Goal: Check status: Check status

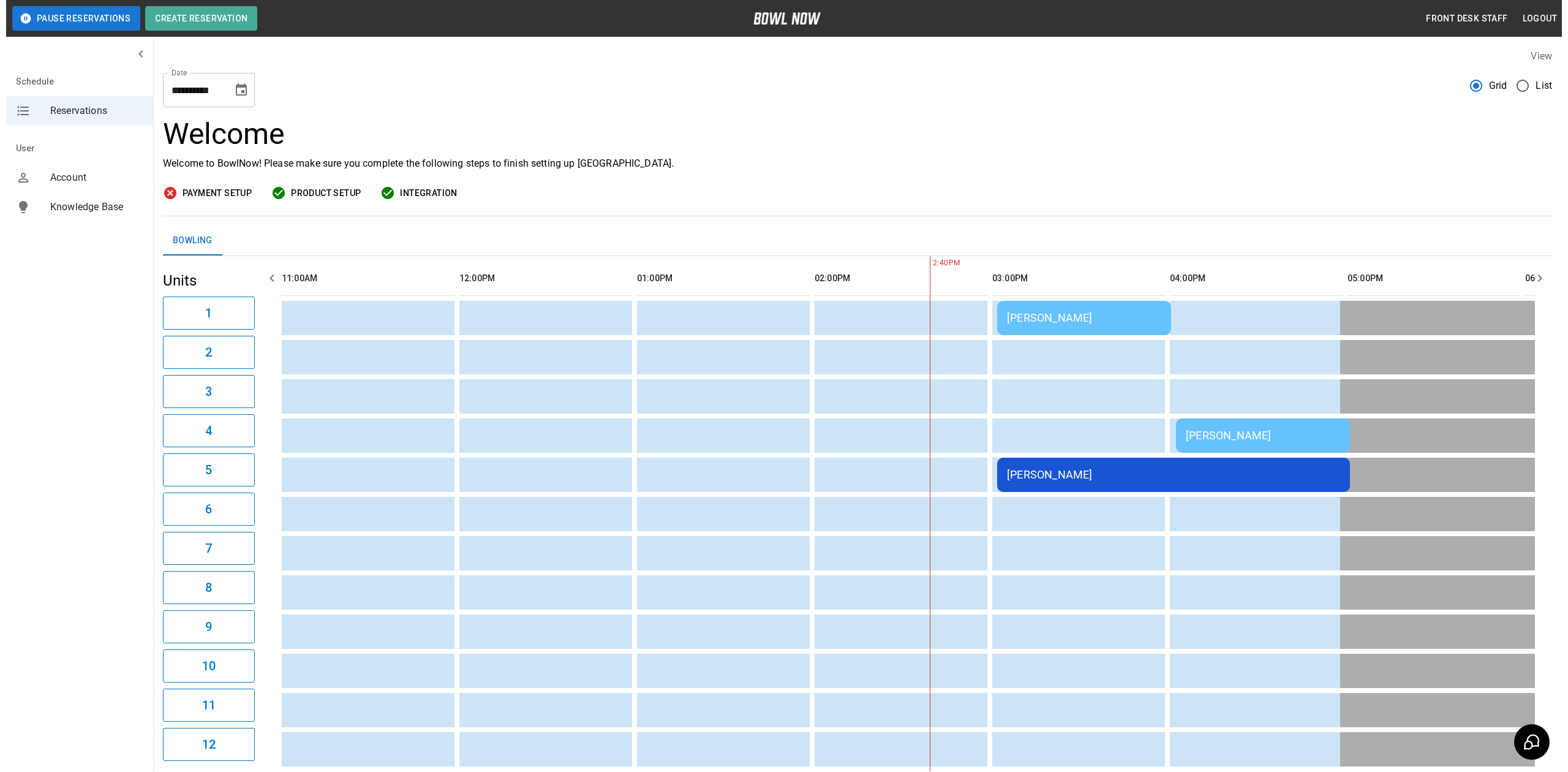
scroll to position [0, 533]
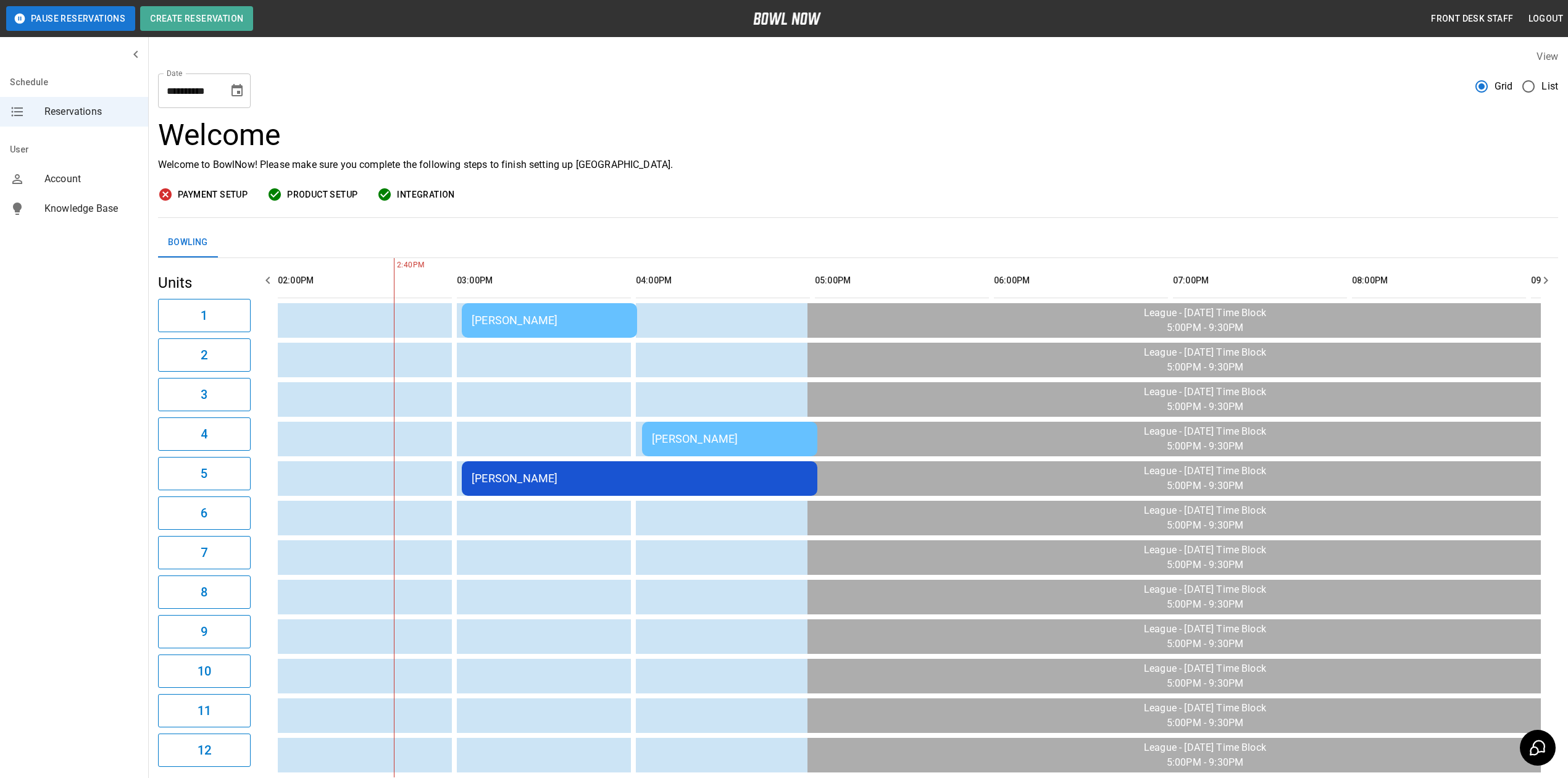
click at [528, 316] on div "[PERSON_NAME]" at bounding box center [549, 320] width 156 height 13
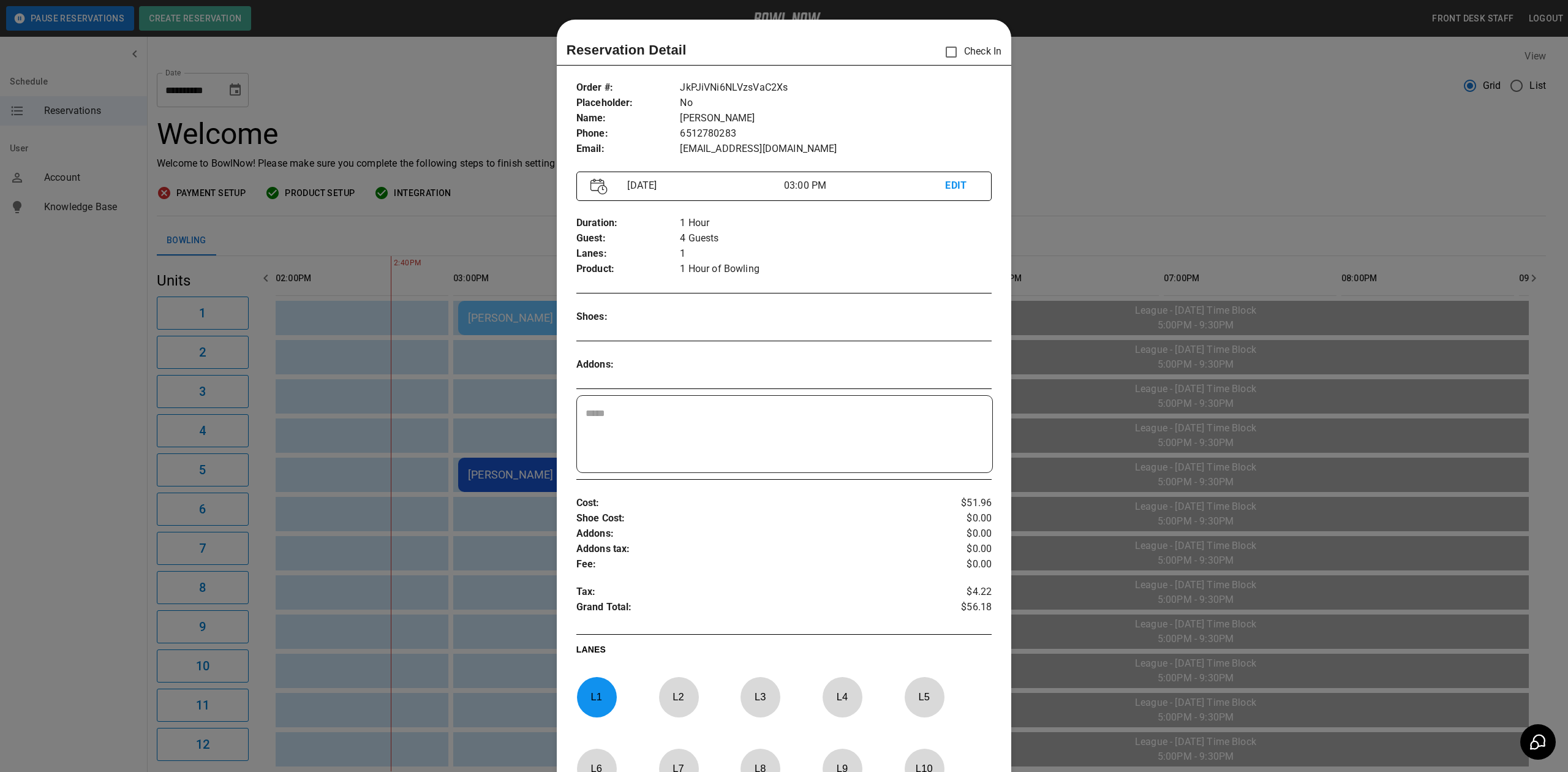
scroll to position [19, 0]
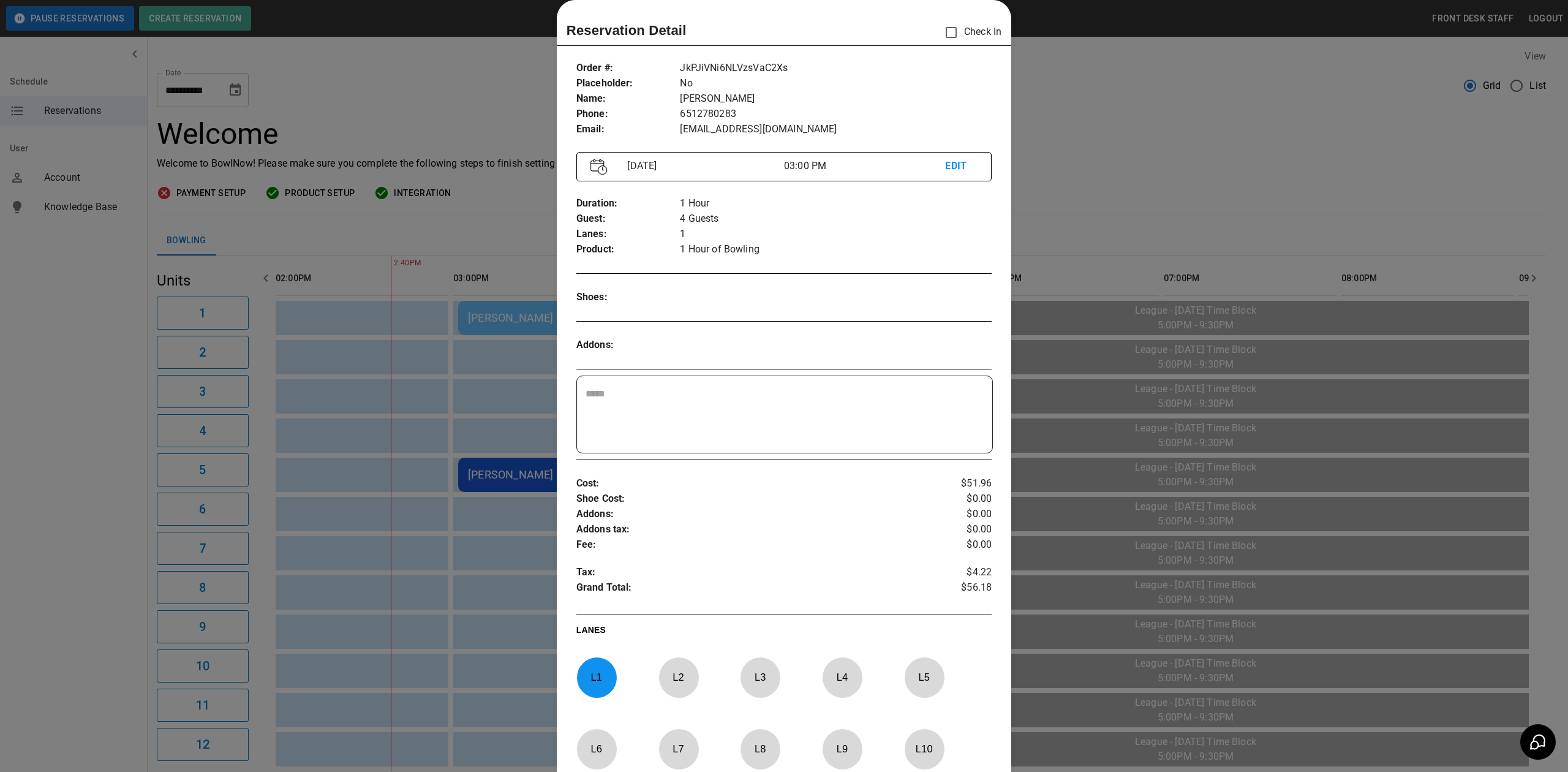
drag, startPoint x: 1201, startPoint y: 170, endPoint x: 1218, endPoint y: 136, distance: 38.0
click at [1218, 136] on div at bounding box center [784, 386] width 1568 height 772
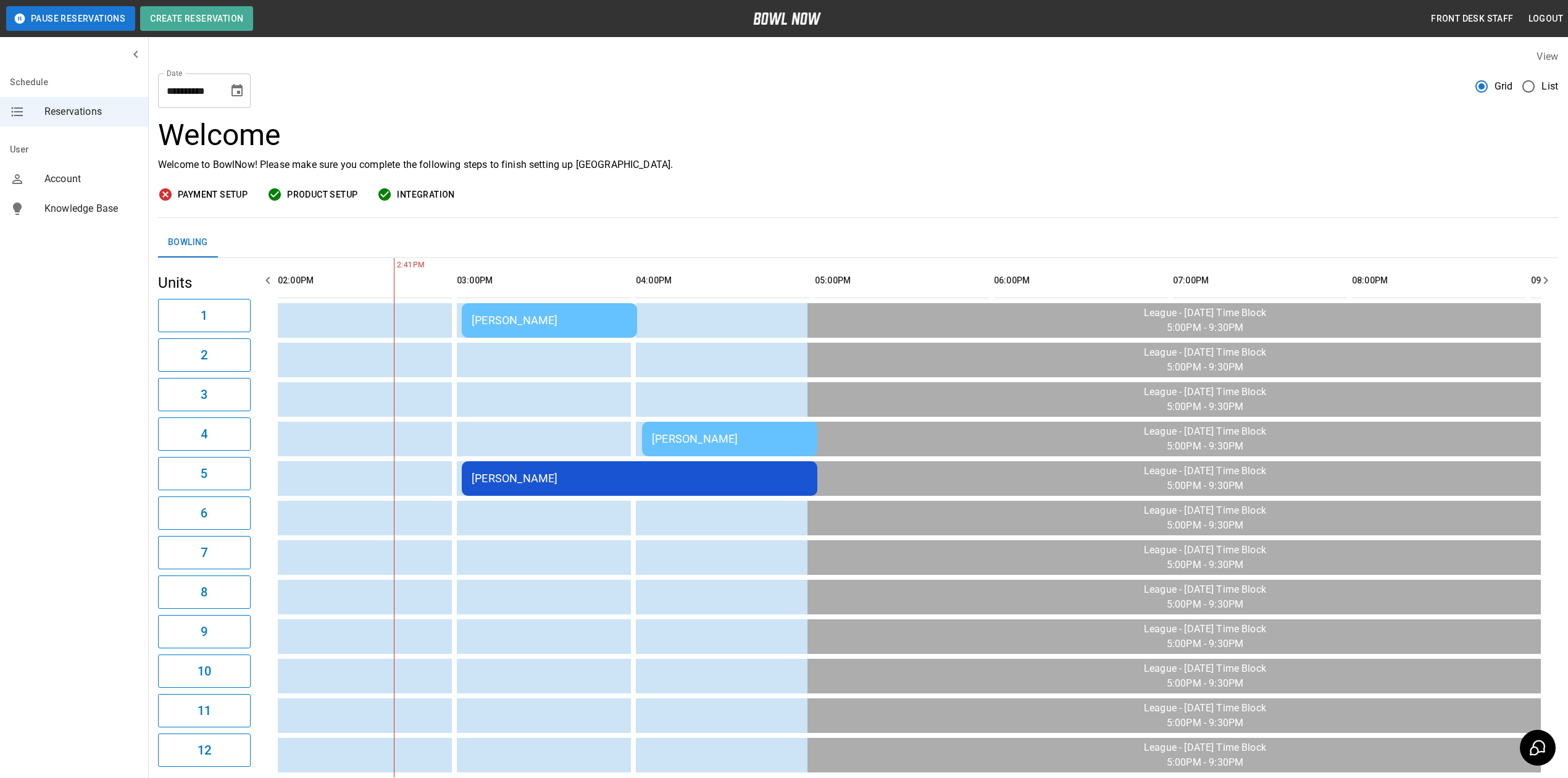
click at [561, 484] on div "[PERSON_NAME]" at bounding box center [639, 478] width 336 height 13
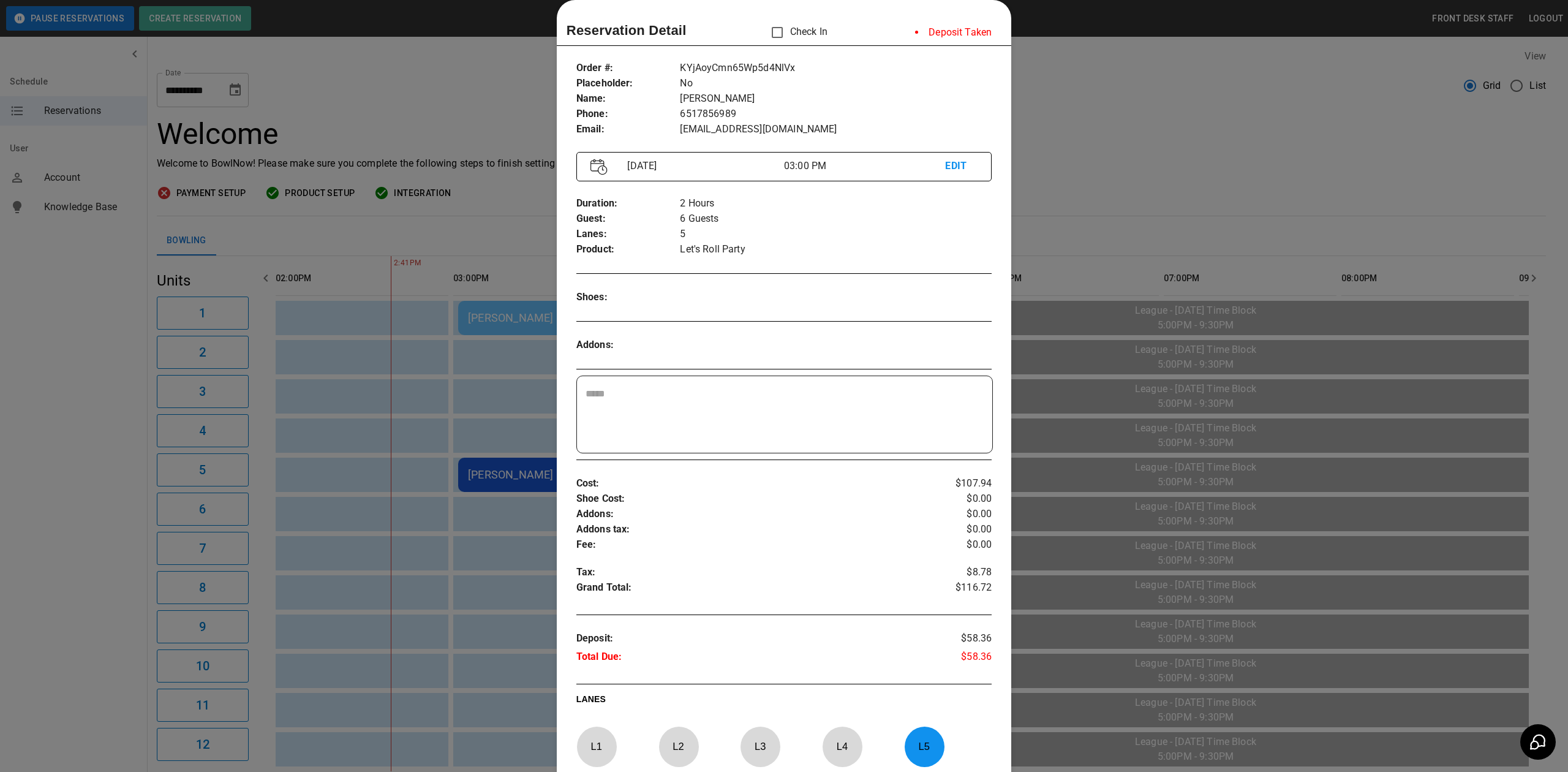
click at [1182, 166] on div at bounding box center [784, 386] width 1568 height 772
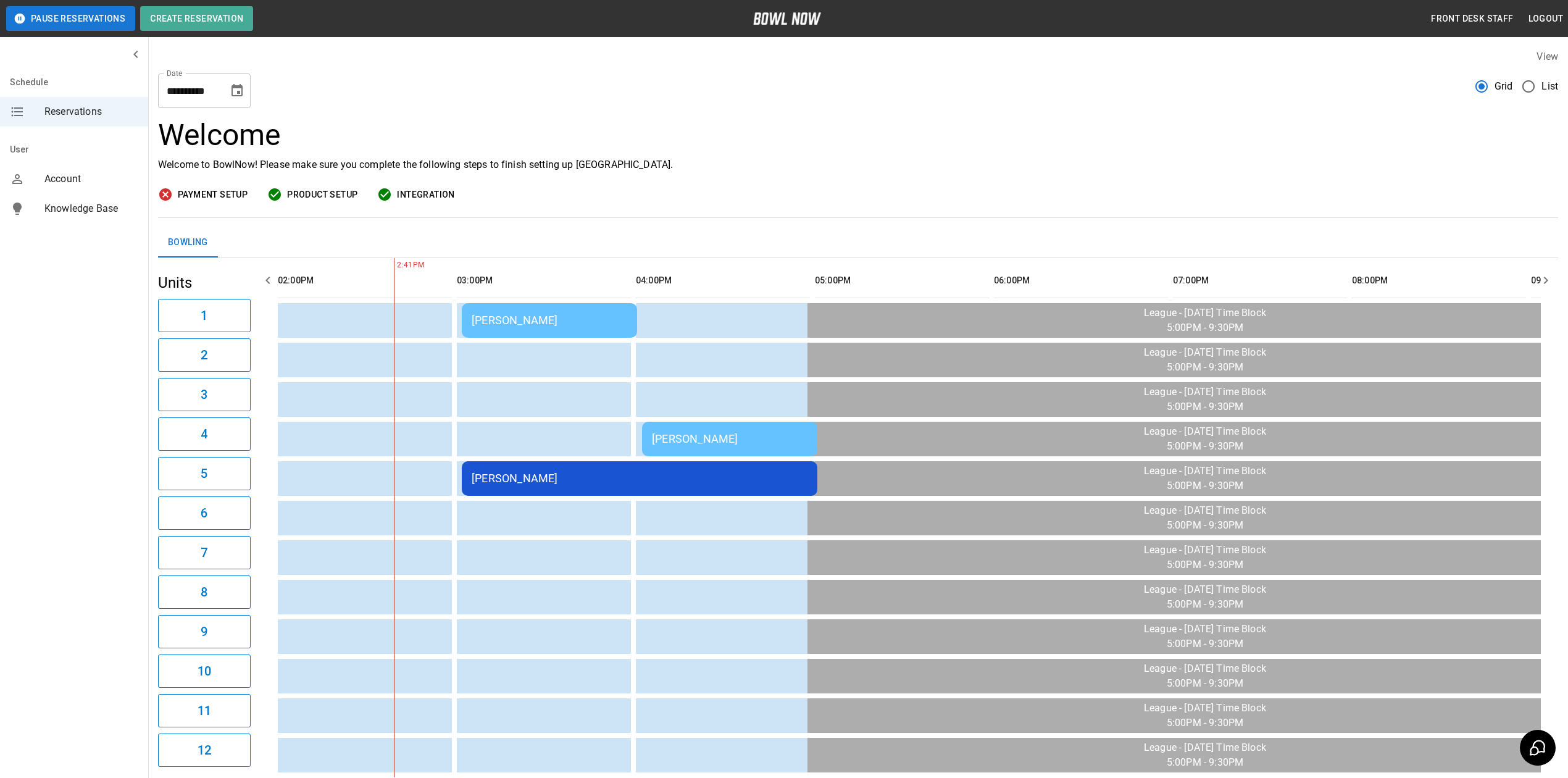
click at [736, 435] on div "[PERSON_NAME]" at bounding box center [730, 439] width 156 height 13
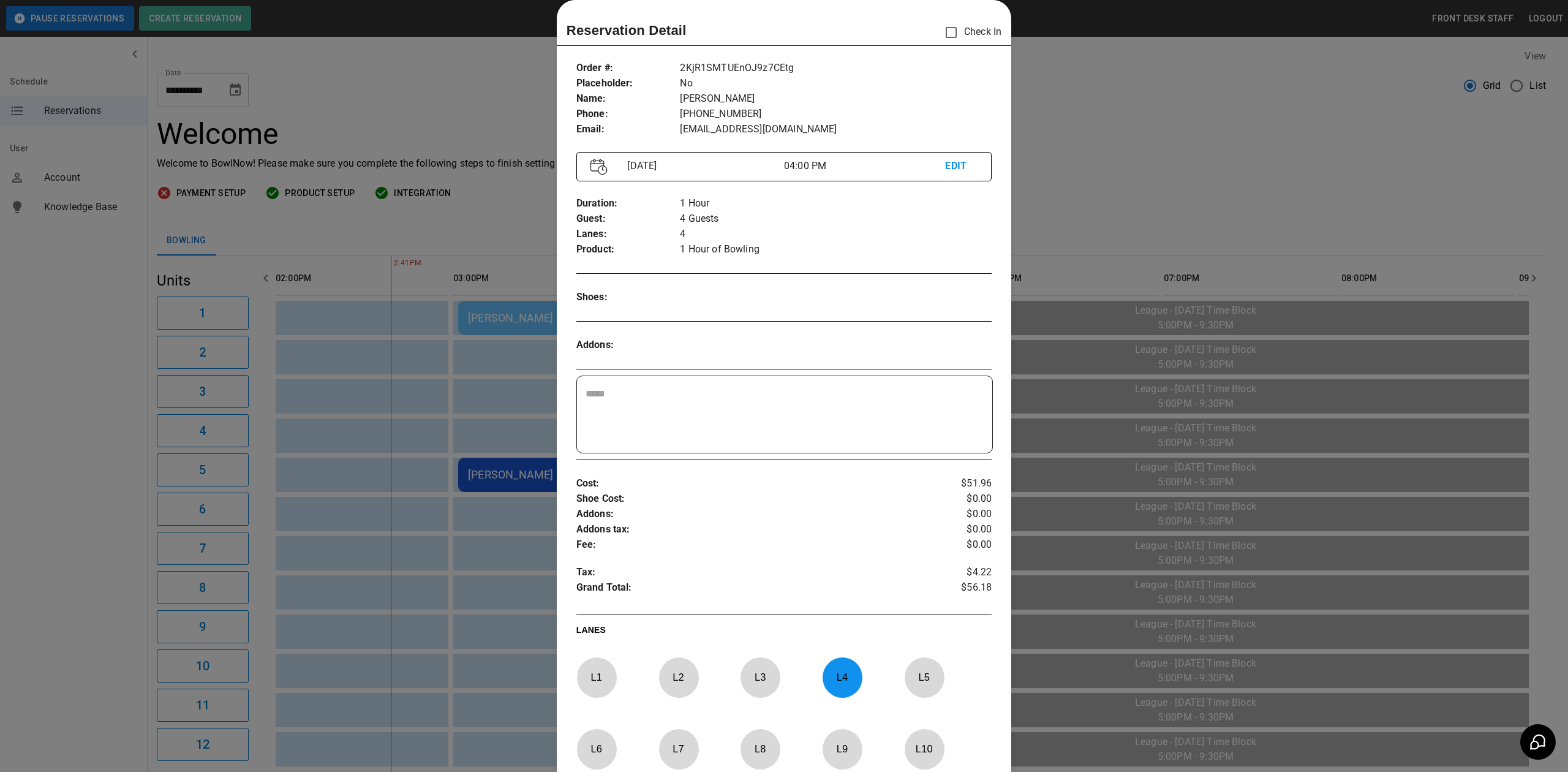
click at [1170, 113] on div at bounding box center [784, 386] width 1568 height 772
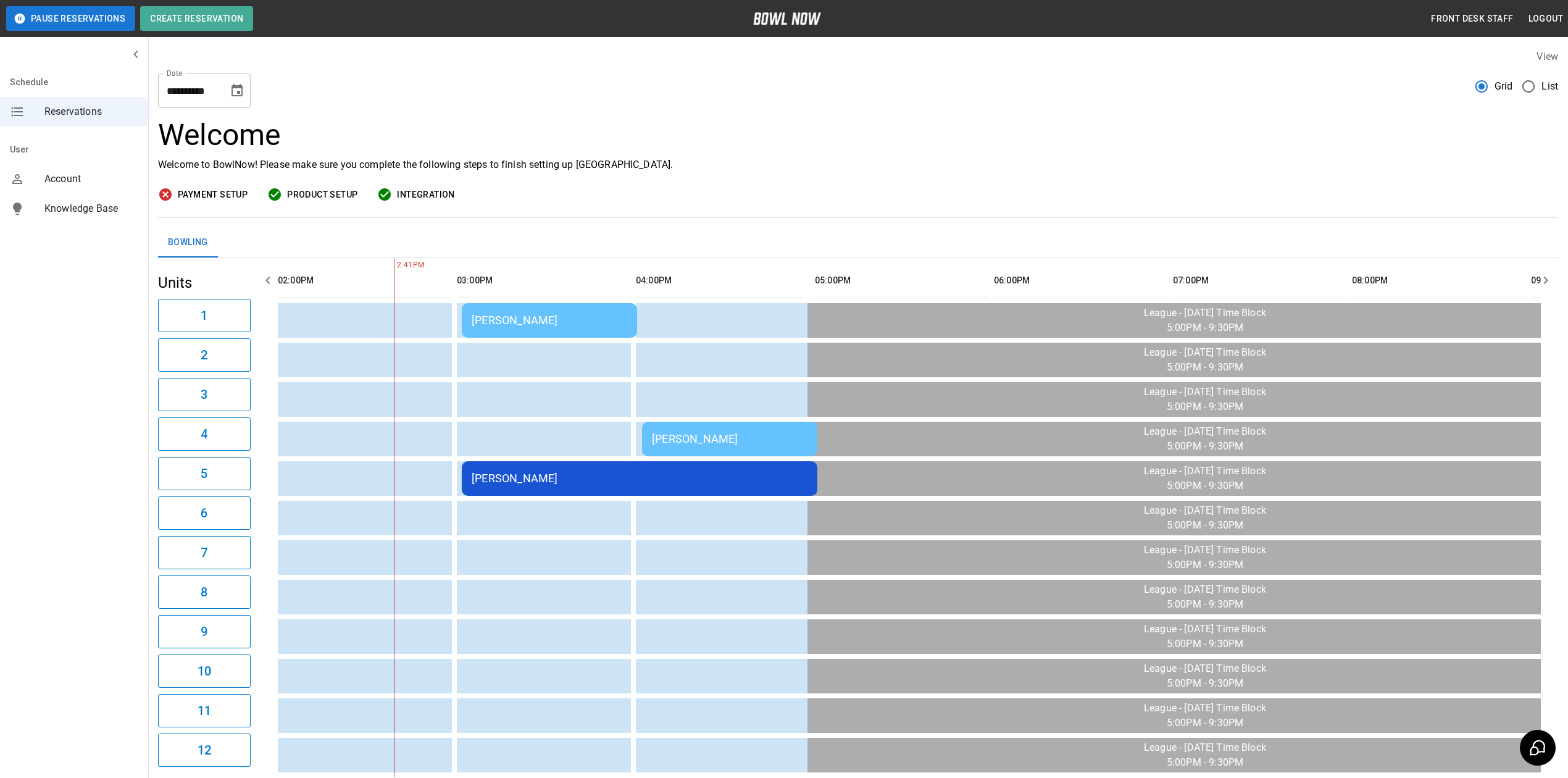
click at [562, 316] on div "[PERSON_NAME]" at bounding box center [549, 320] width 156 height 13
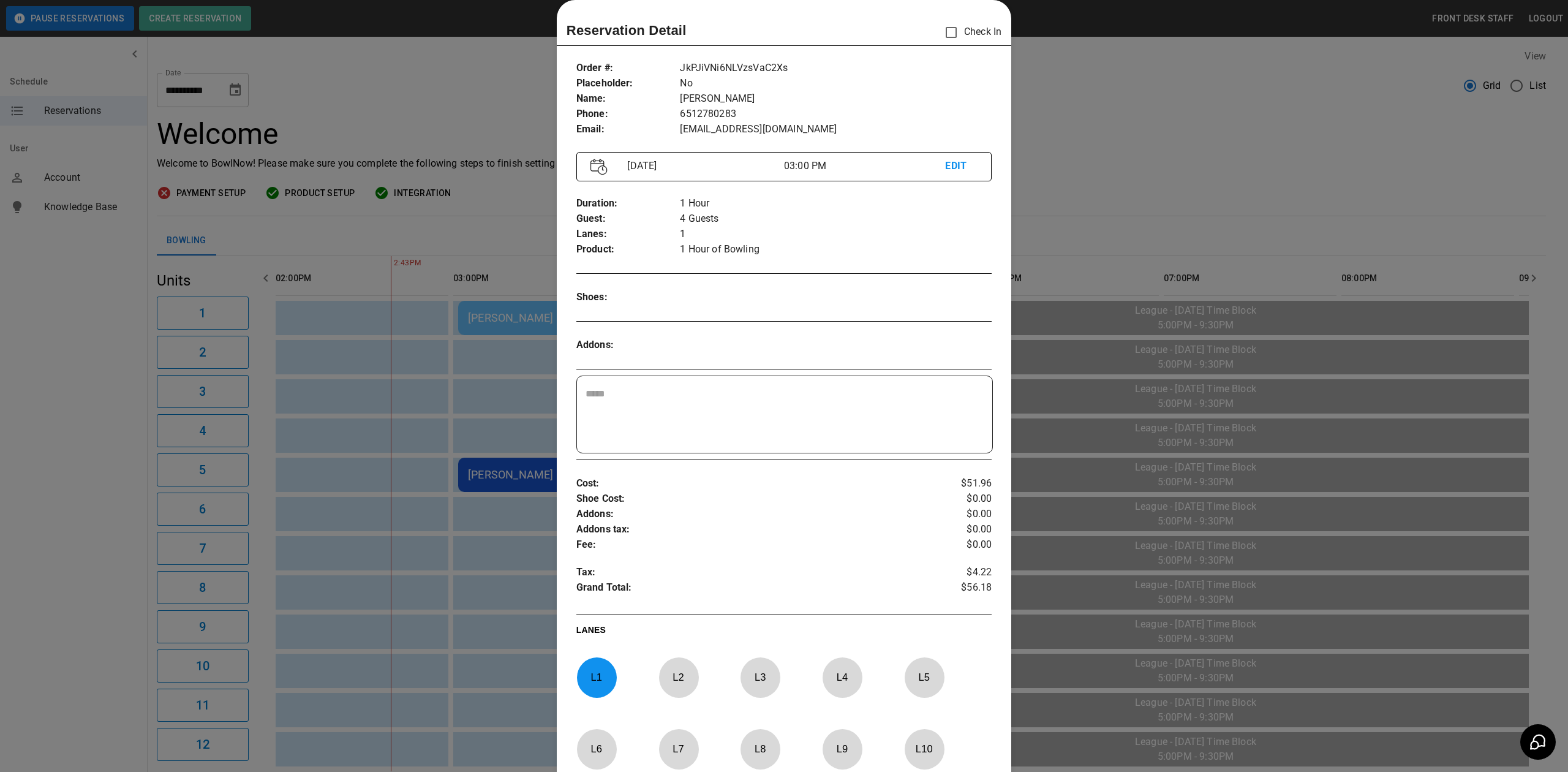
click at [1141, 135] on div at bounding box center [784, 386] width 1568 height 772
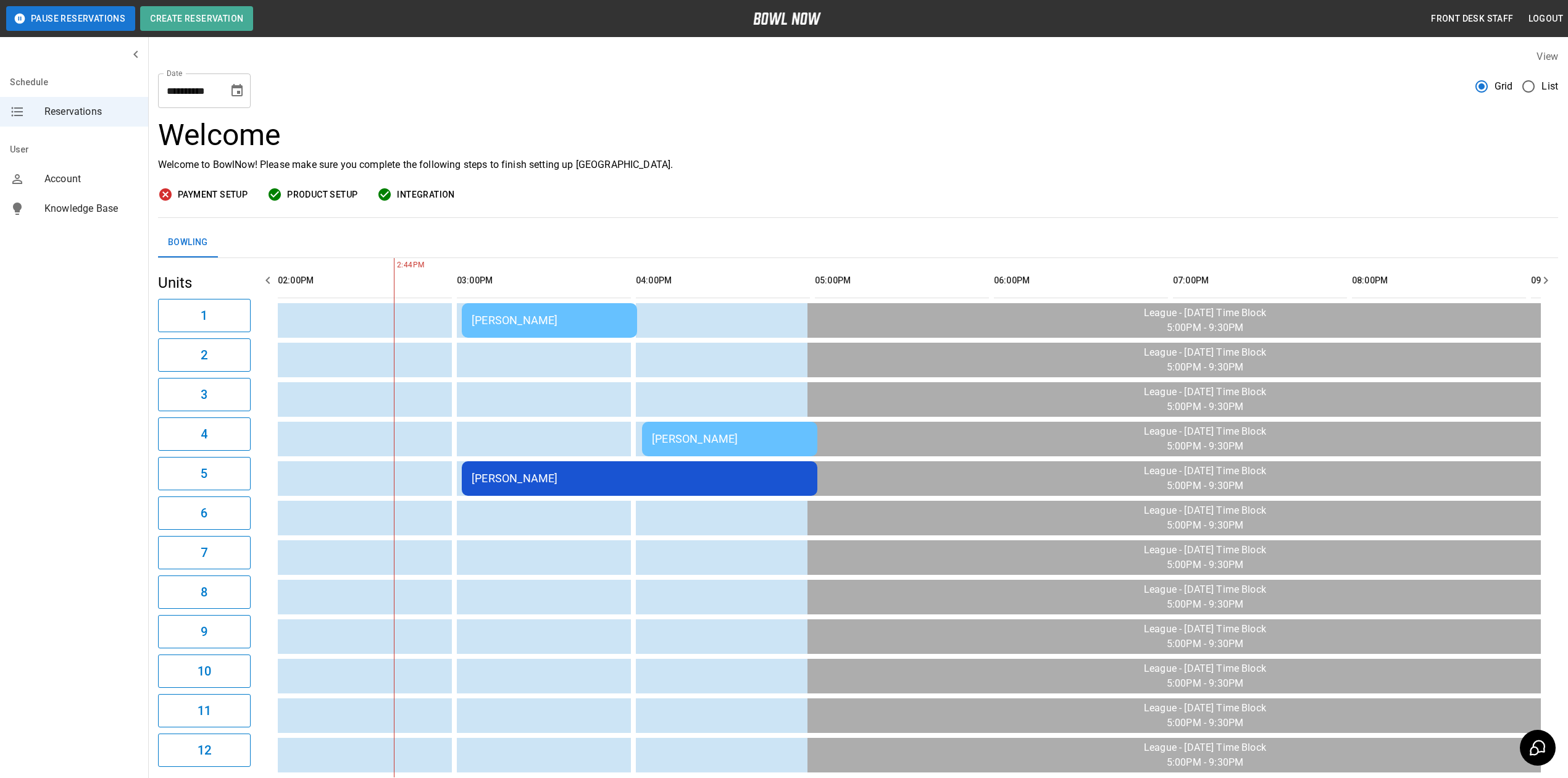
click at [612, 322] on div "[PERSON_NAME]" at bounding box center [549, 320] width 156 height 13
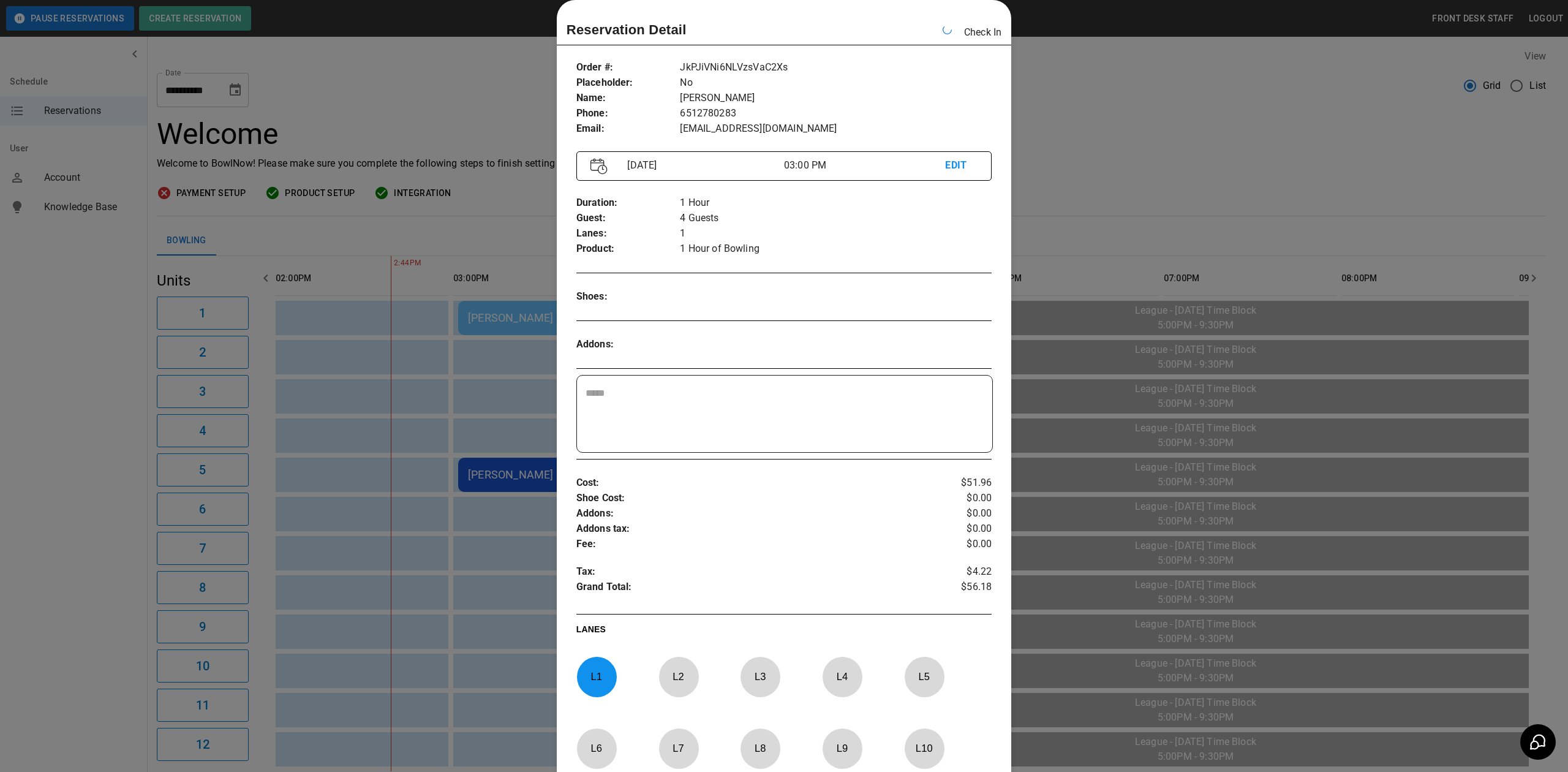
drag, startPoint x: 1159, startPoint y: 91, endPoint x: 1152, endPoint y: 93, distance: 7.3
click at [1159, 91] on div at bounding box center [784, 386] width 1568 height 772
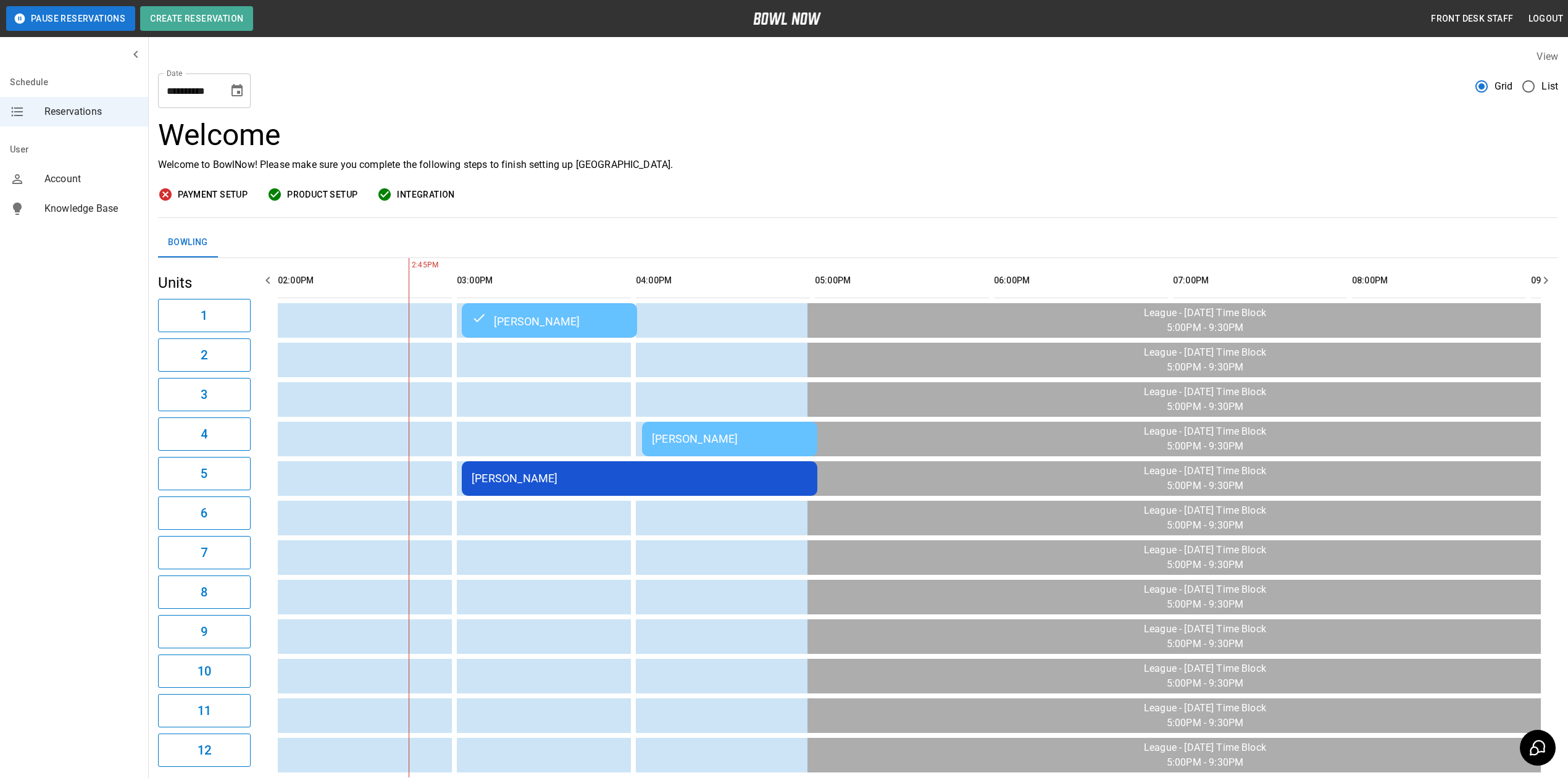
click at [590, 469] on td "[PERSON_NAME]" at bounding box center [639, 479] width 355 height 35
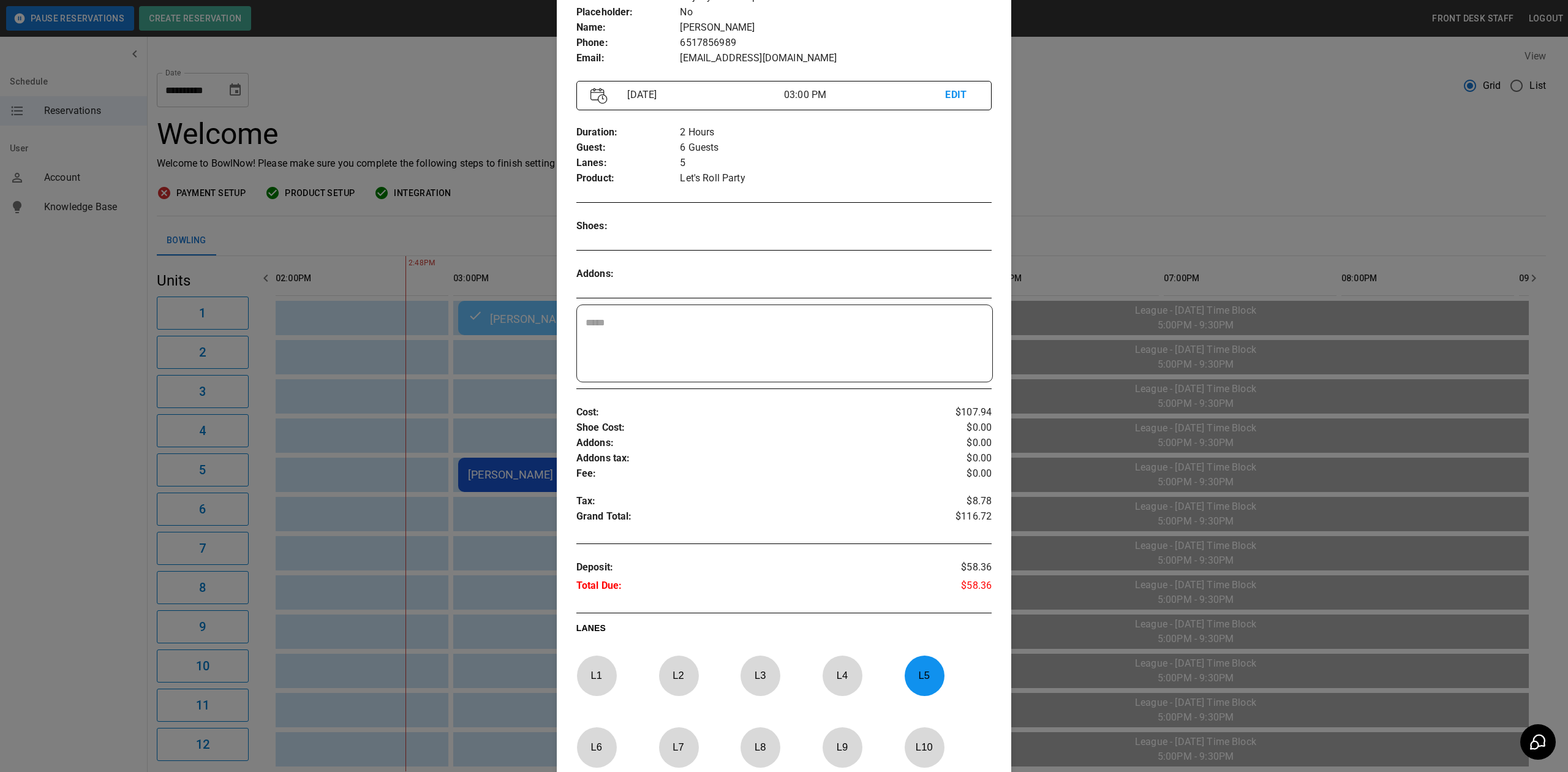
scroll to position [183, 0]
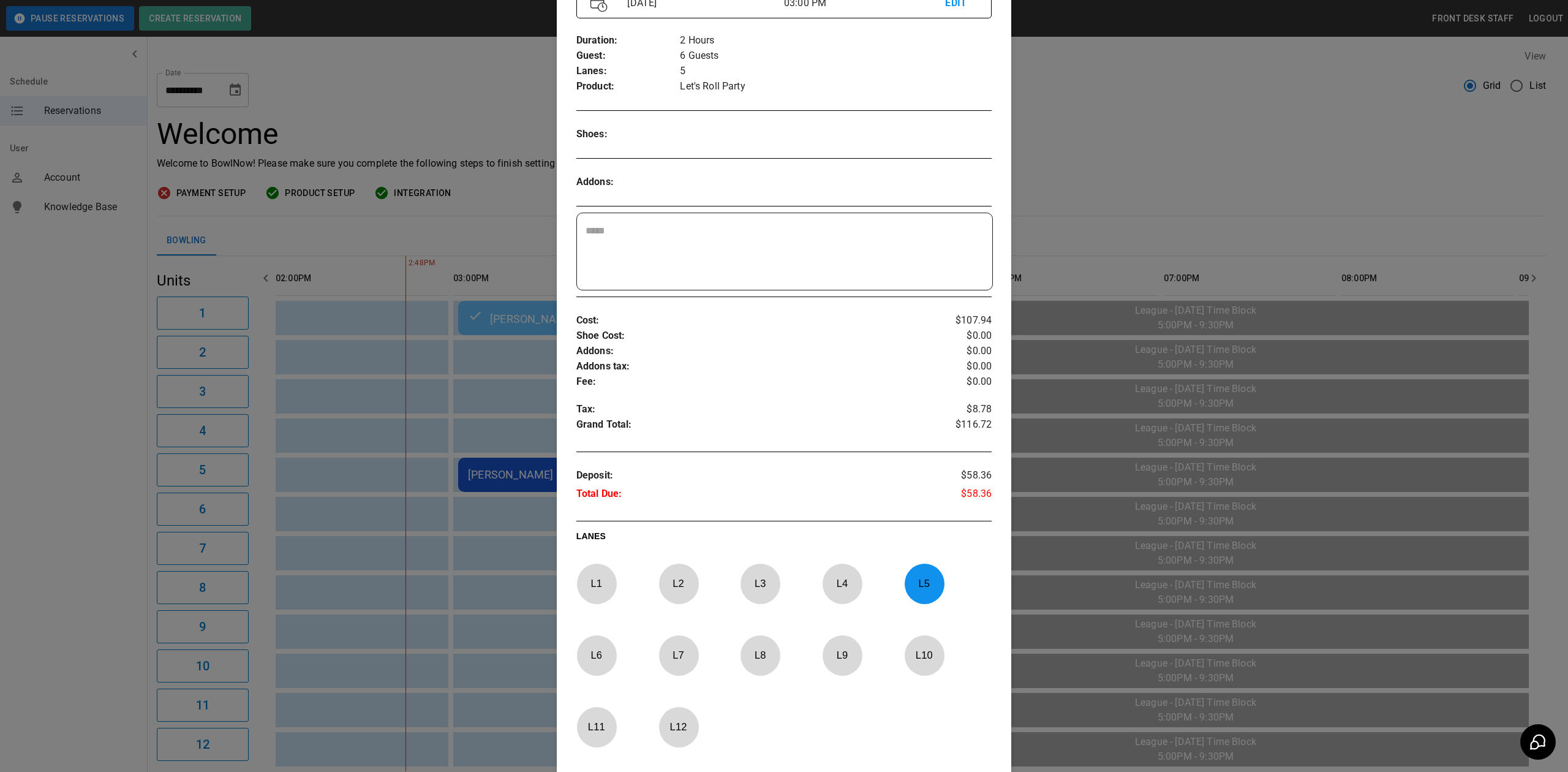
click at [1137, 102] on div at bounding box center [784, 386] width 1568 height 772
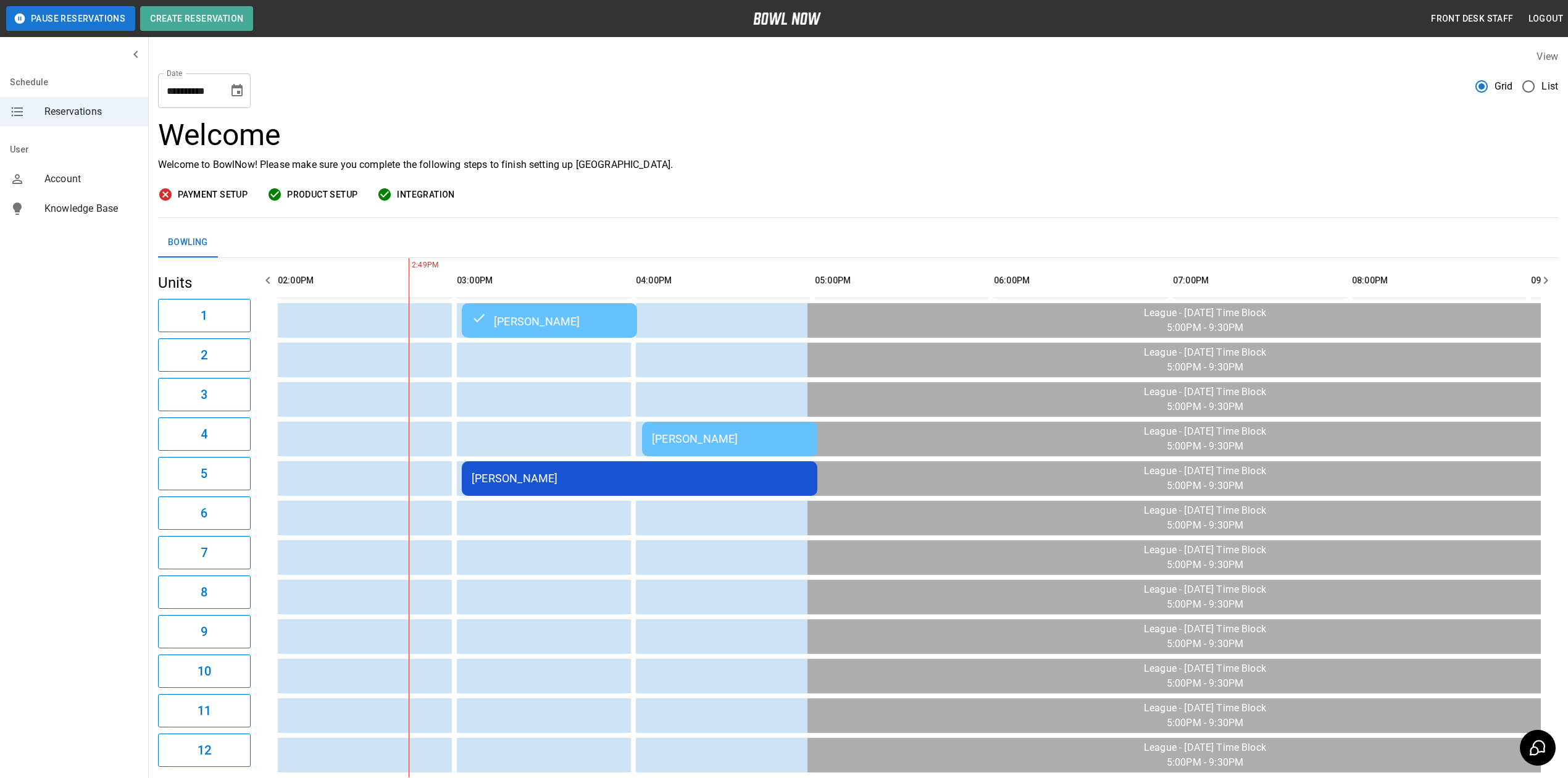
click at [539, 478] on div "[PERSON_NAME]" at bounding box center [639, 478] width 336 height 13
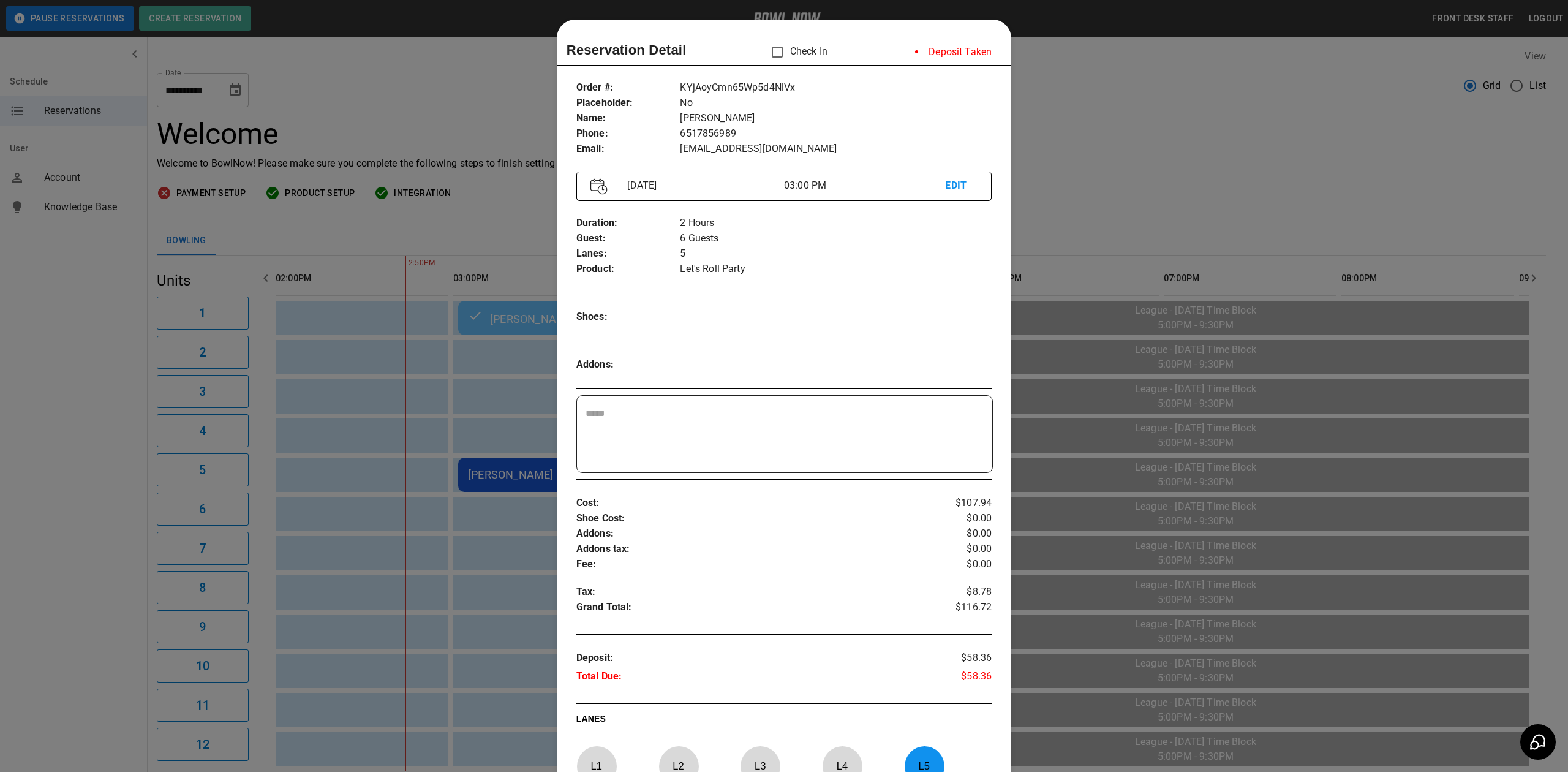
scroll to position [19, 0]
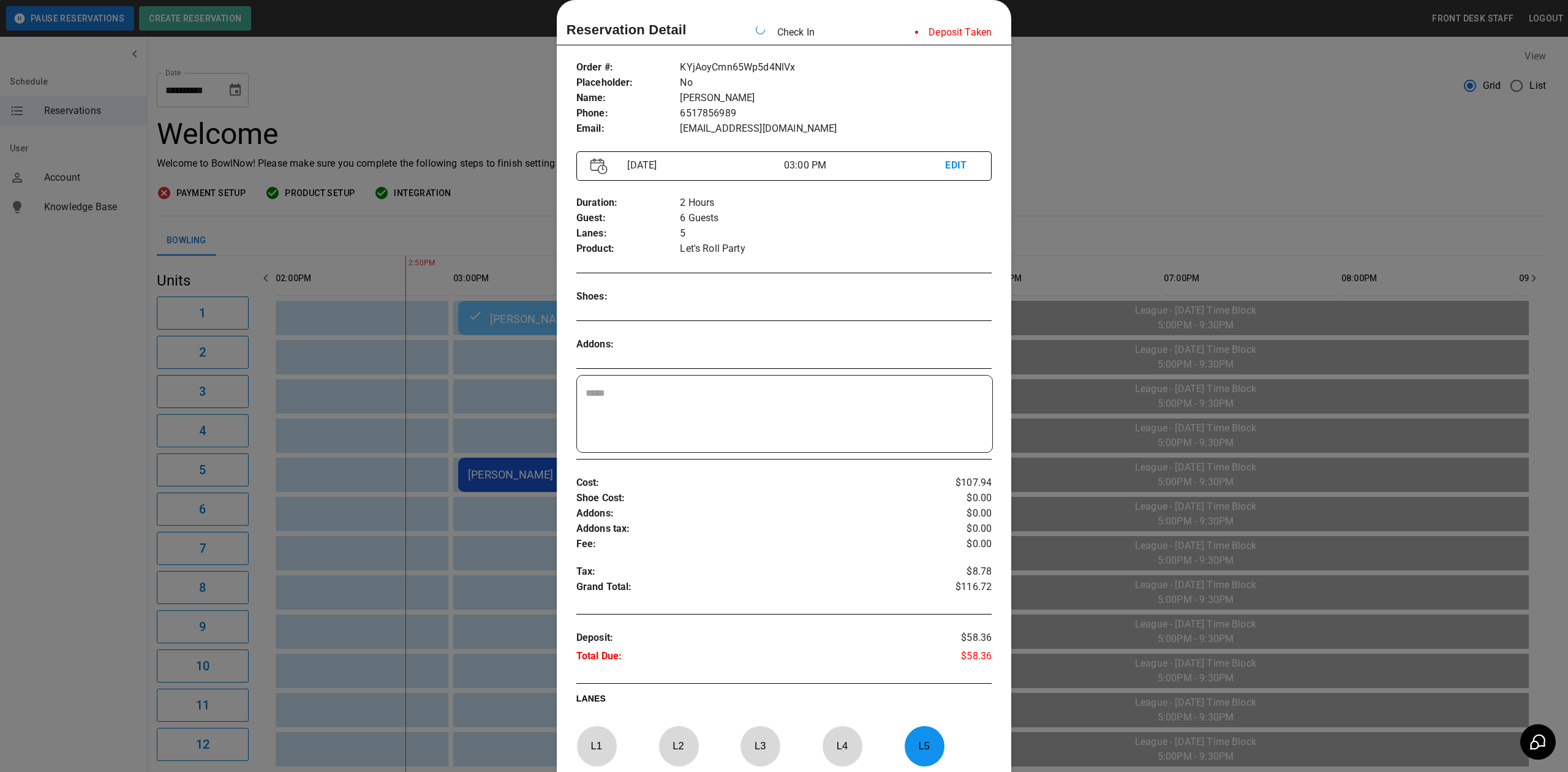
click at [1178, 140] on div at bounding box center [784, 386] width 1568 height 772
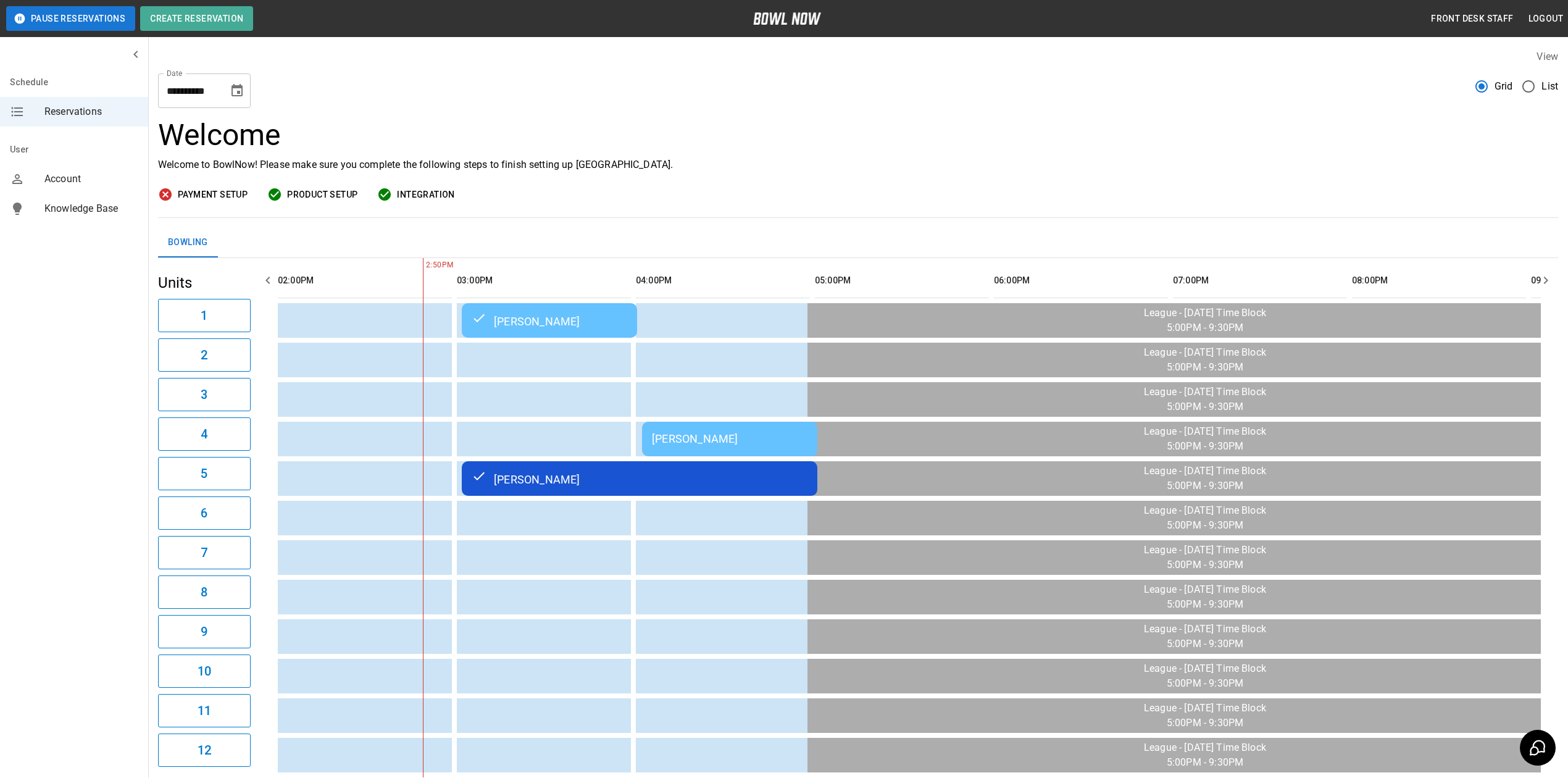
click at [734, 492] on td "[PERSON_NAME]" at bounding box center [639, 479] width 355 height 35
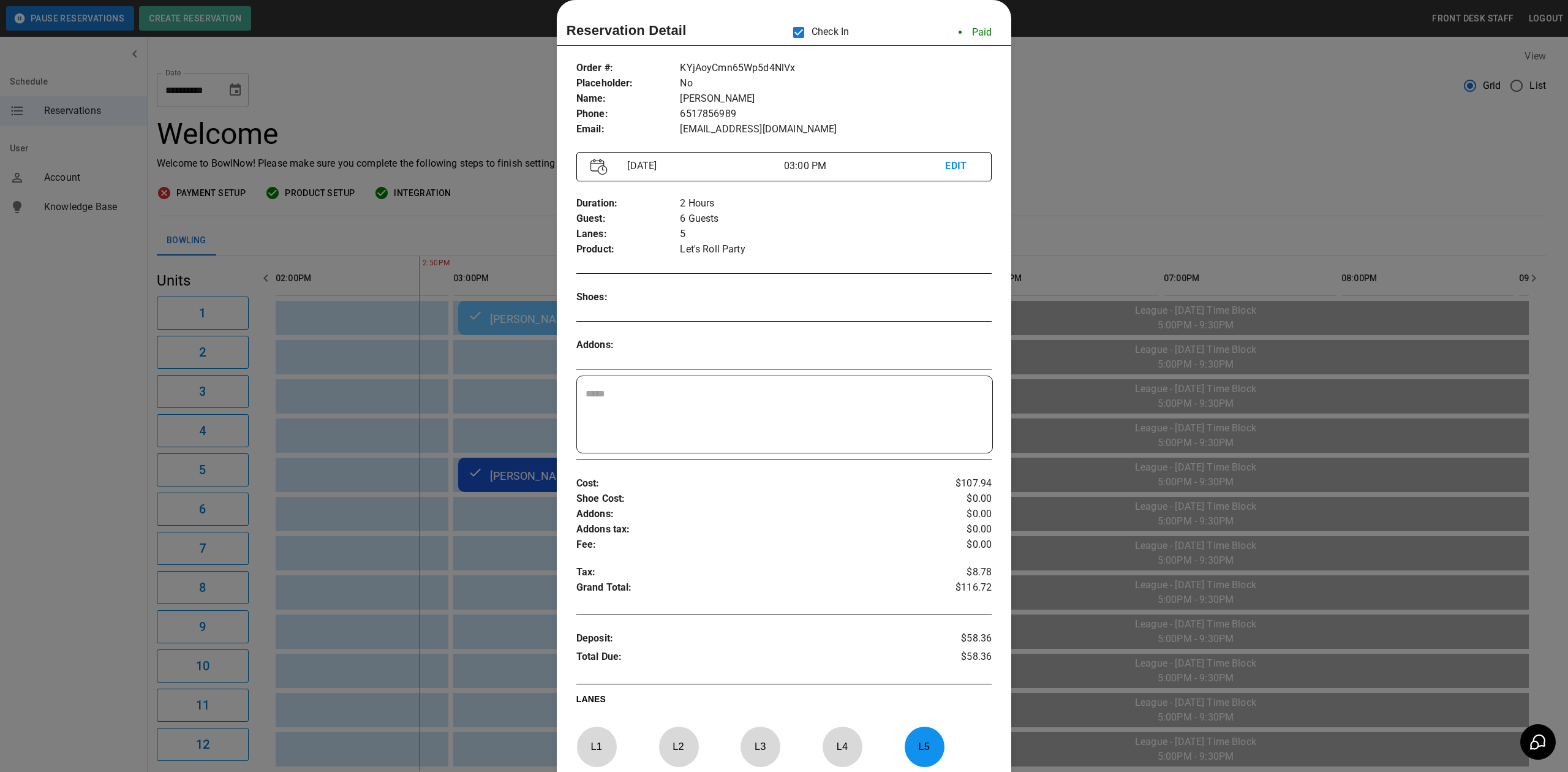
click at [1220, 125] on div at bounding box center [784, 386] width 1568 height 772
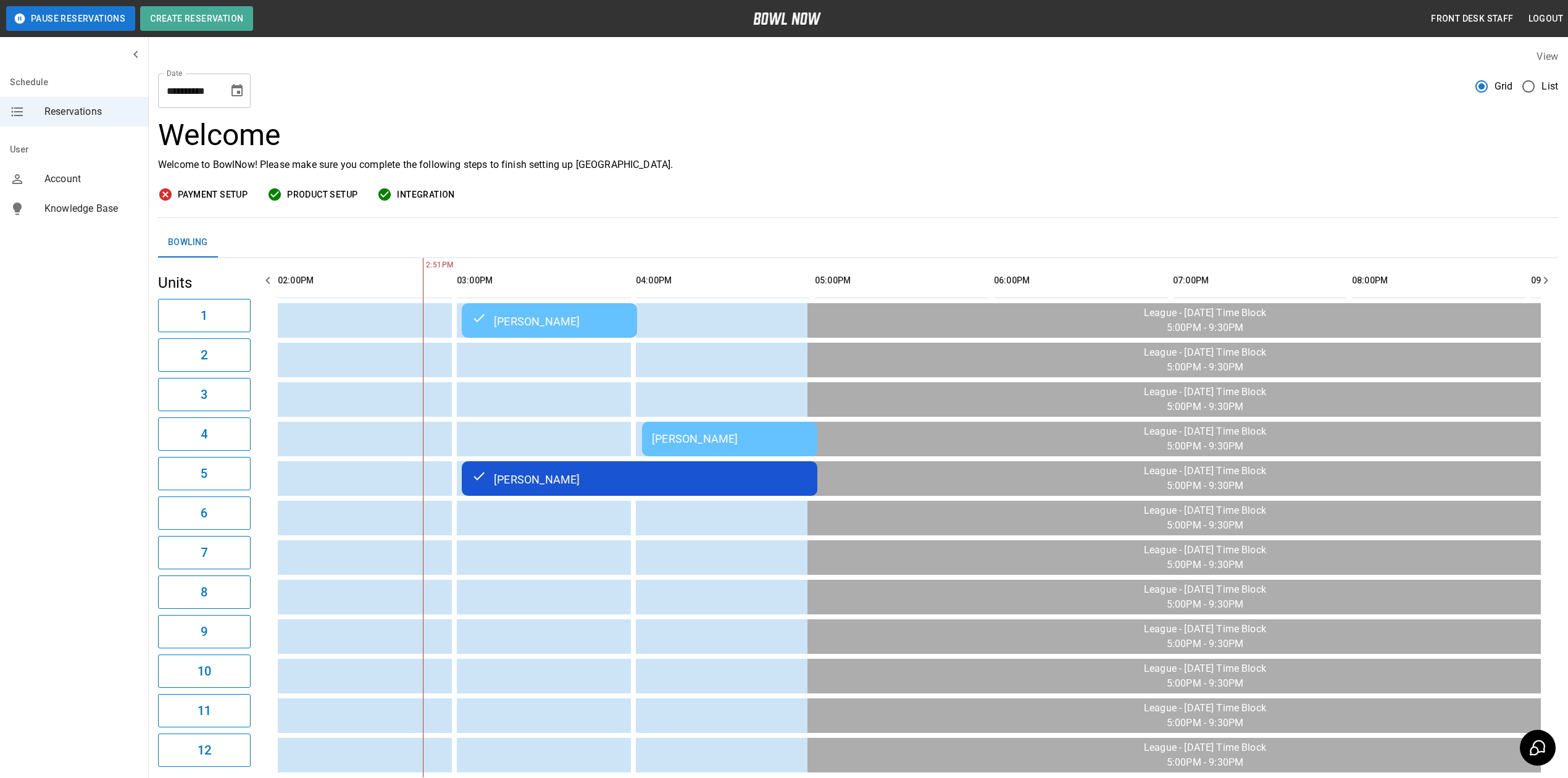
click at [736, 490] on td "[PERSON_NAME]" at bounding box center [639, 479] width 355 height 35
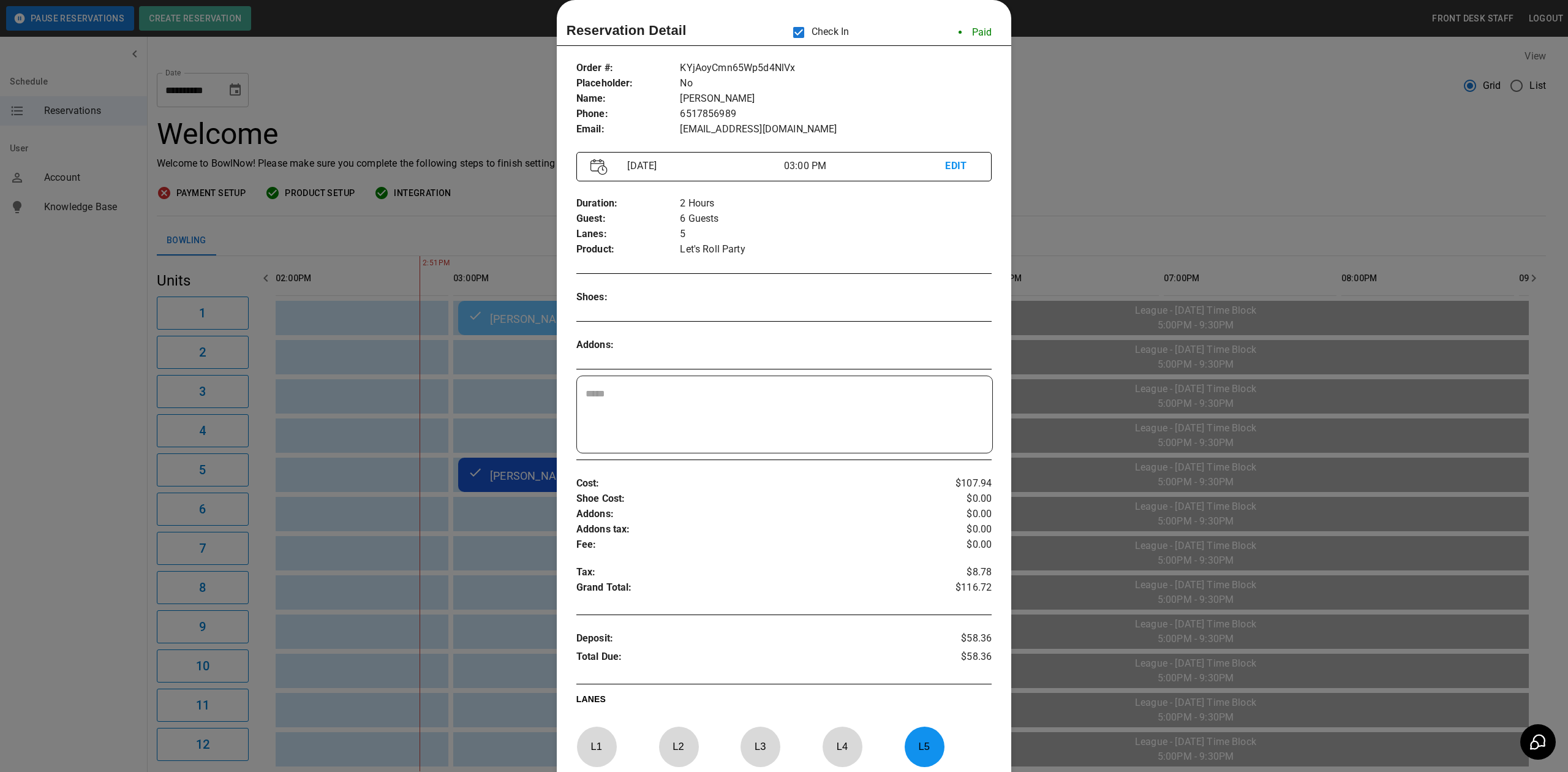
click at [1137, 185] on div at bounding box center [784, 386] width 1568 height 772
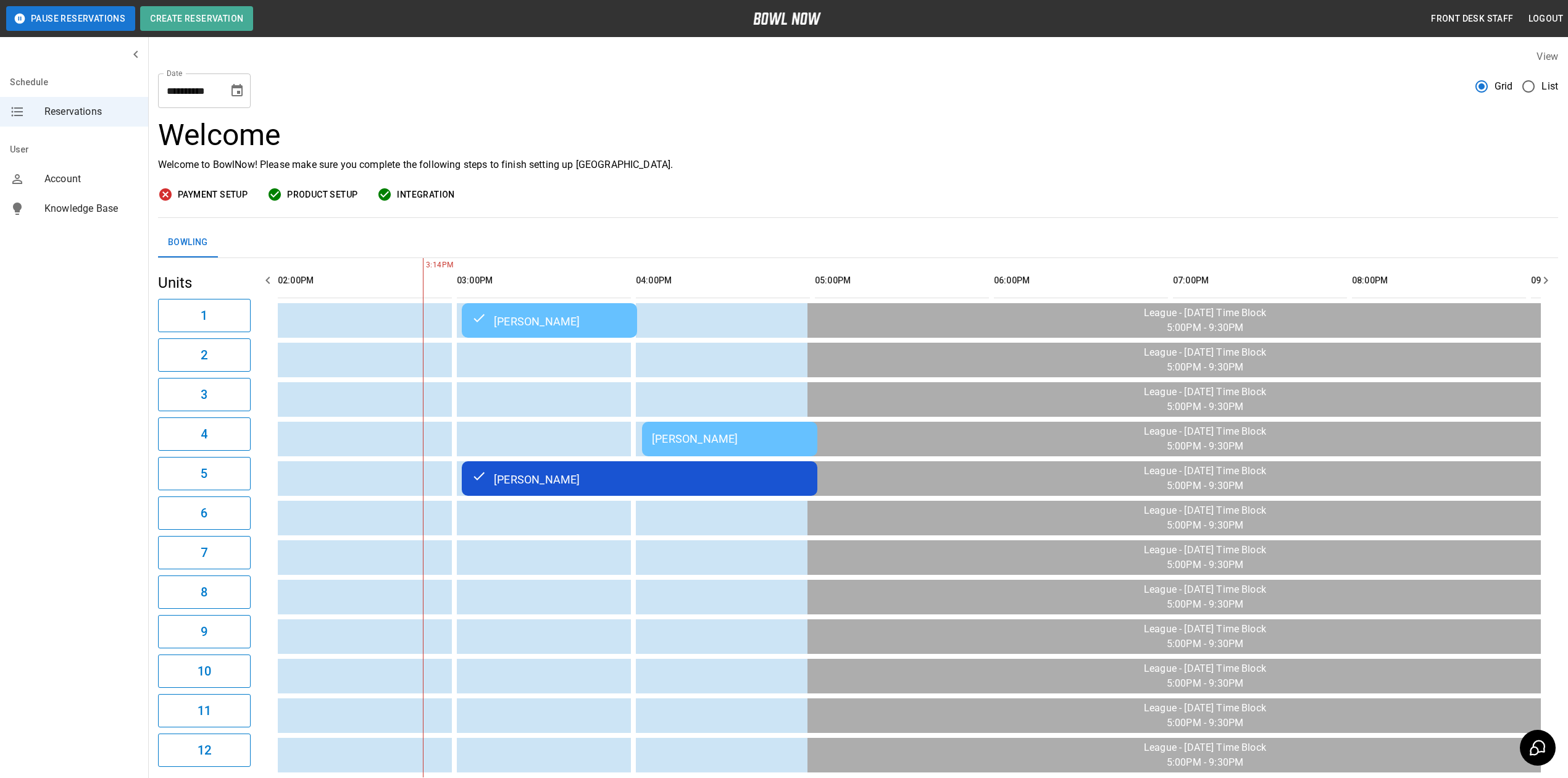
click at [547, 477] on div "[PERSON_NAME]" at bounding box center [639, 478] width 336 height 15
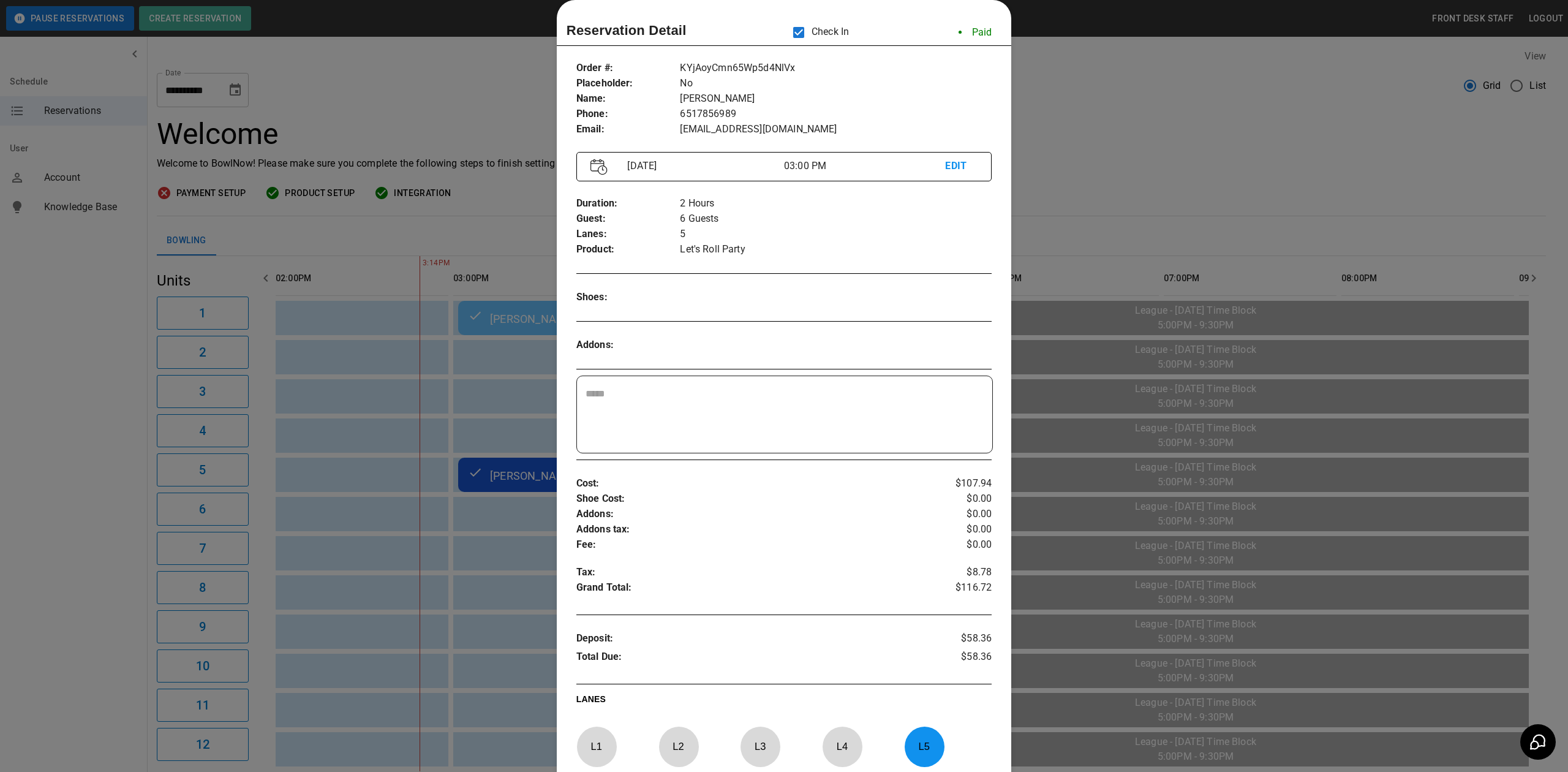
click at [1167, 172] on div at bounding box center [784, 386] width 1568 height 772
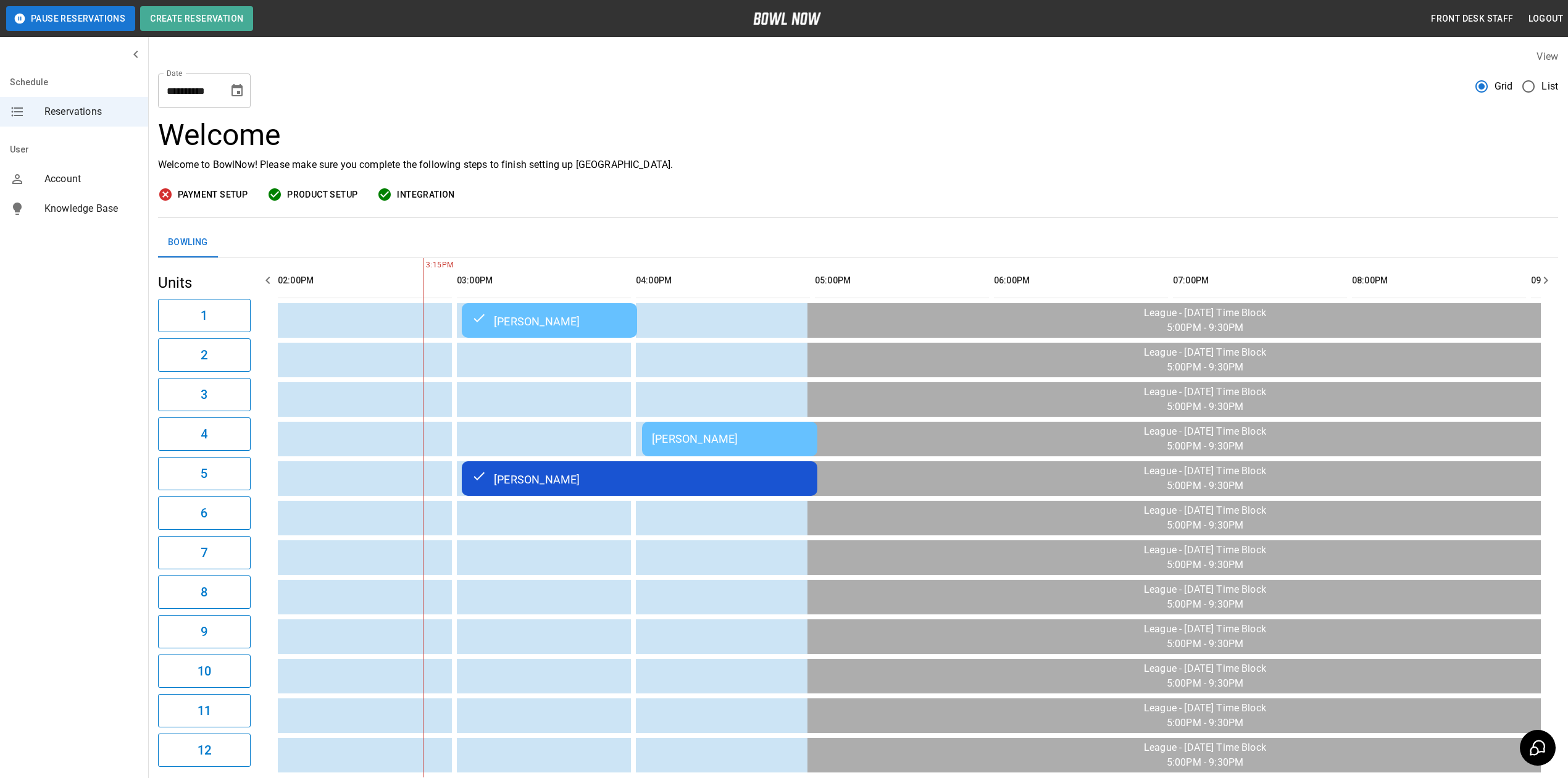
click at [680, 436] on div "[PERSON_NAME]" at bounding box center [730, 439] width 156 height 13
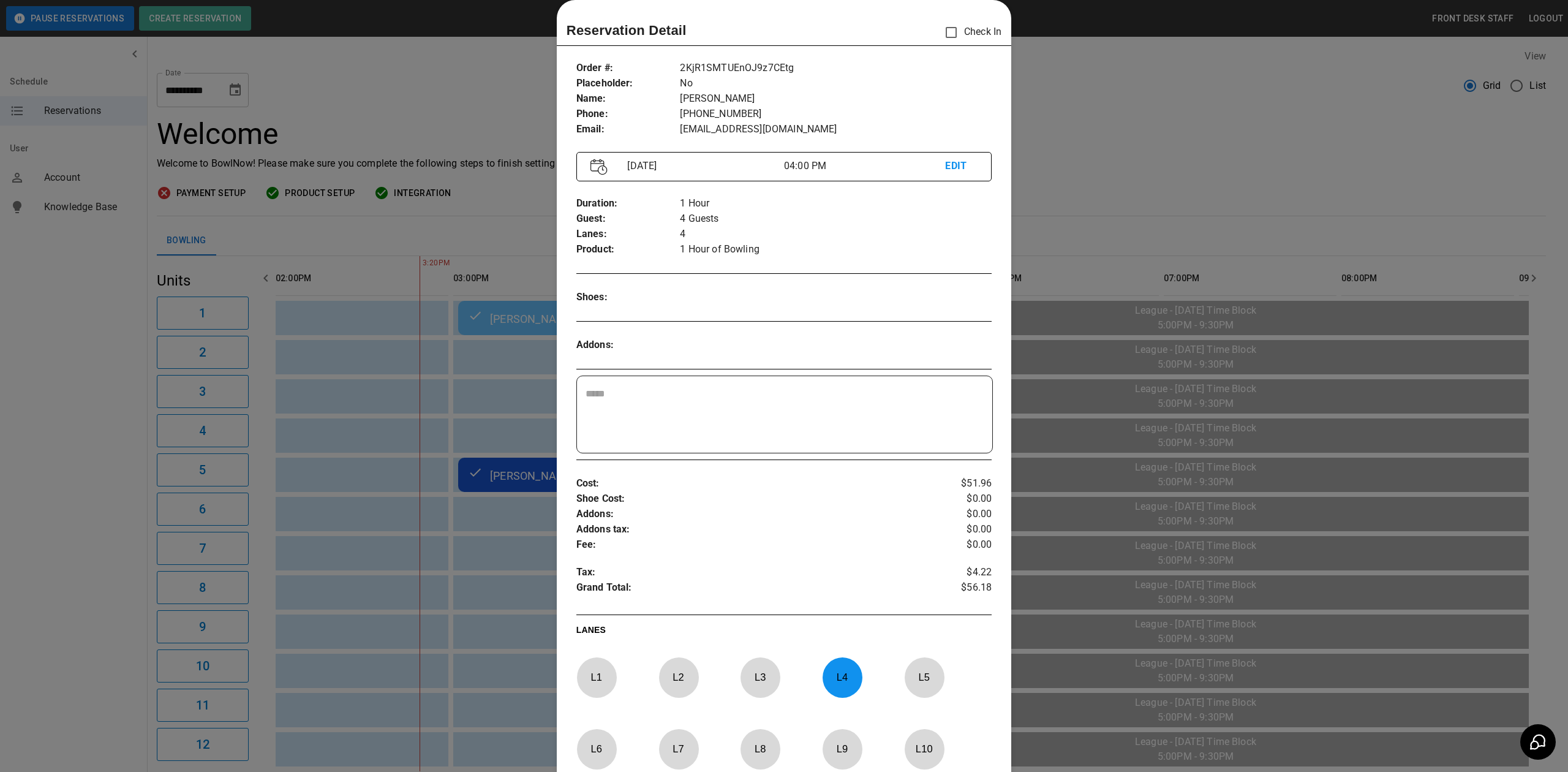
click at [1093, 128] on div at bounding box center [784, 386] width 1568 height 772
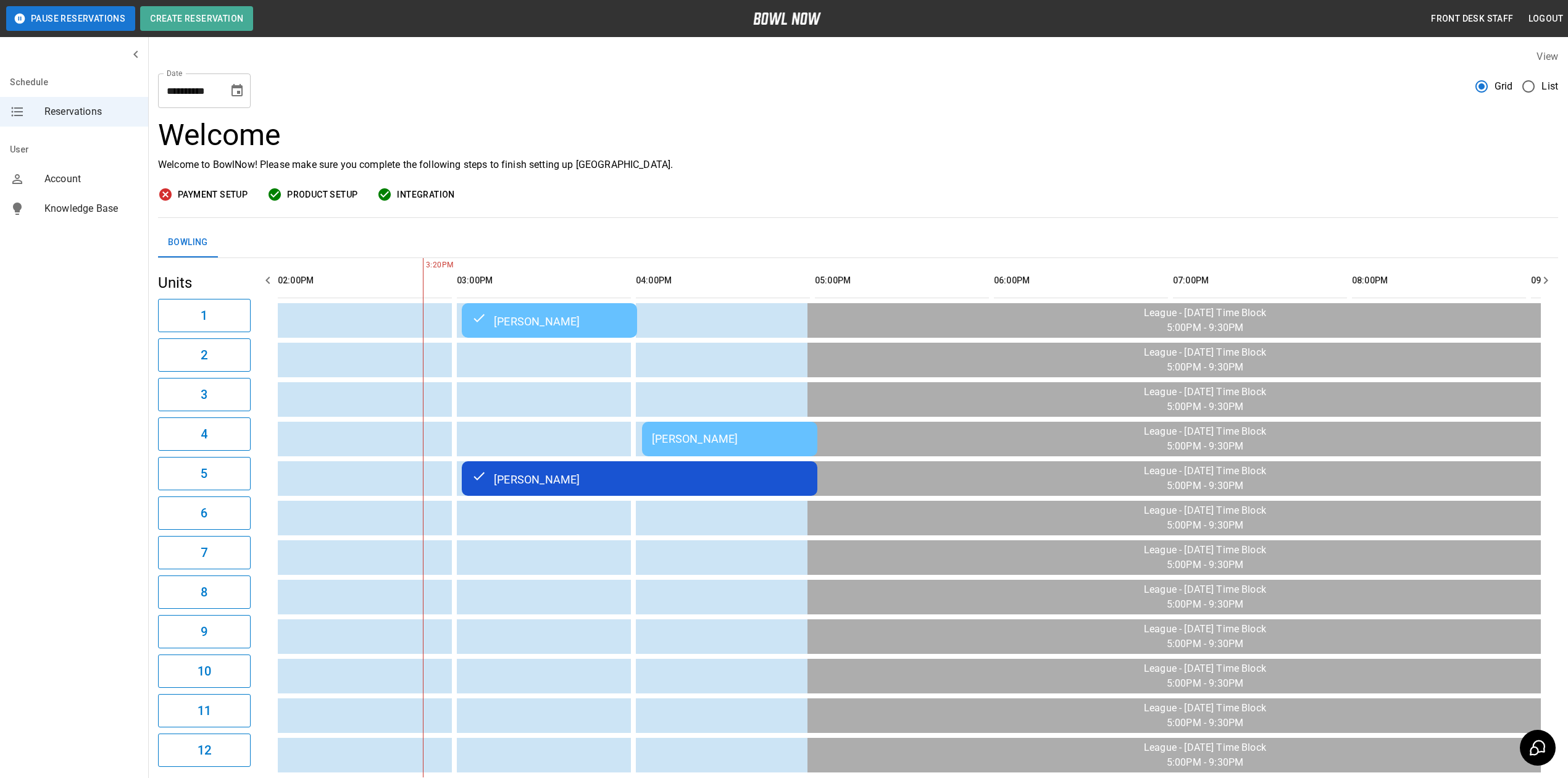
click at [621, 477] on div "[PERSON_NAME]" at bounding box center [639, 478] width 336 height 15
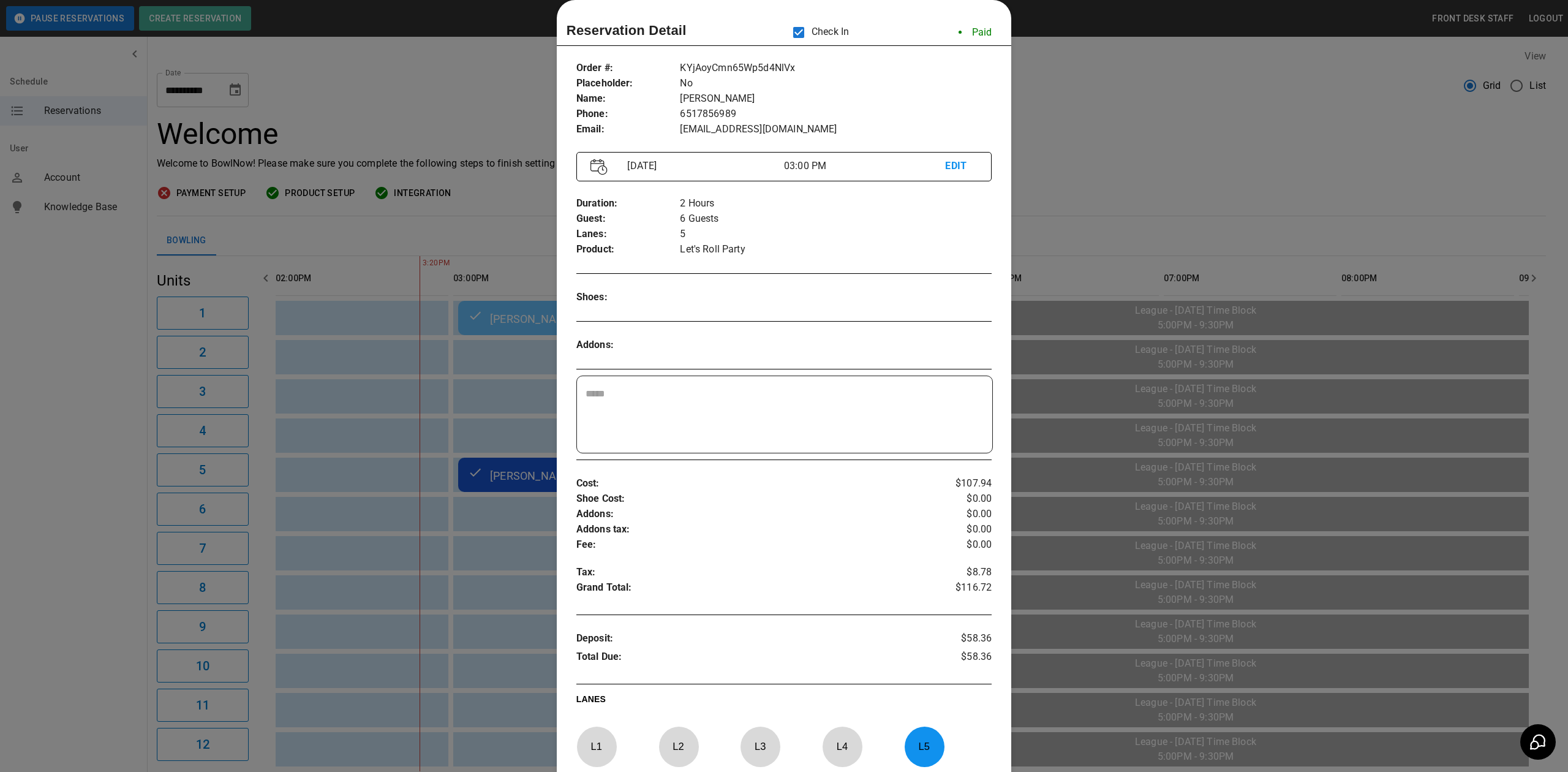
click at [1076, 104] on div at bounding box center [784, 386] width 1568 height 772
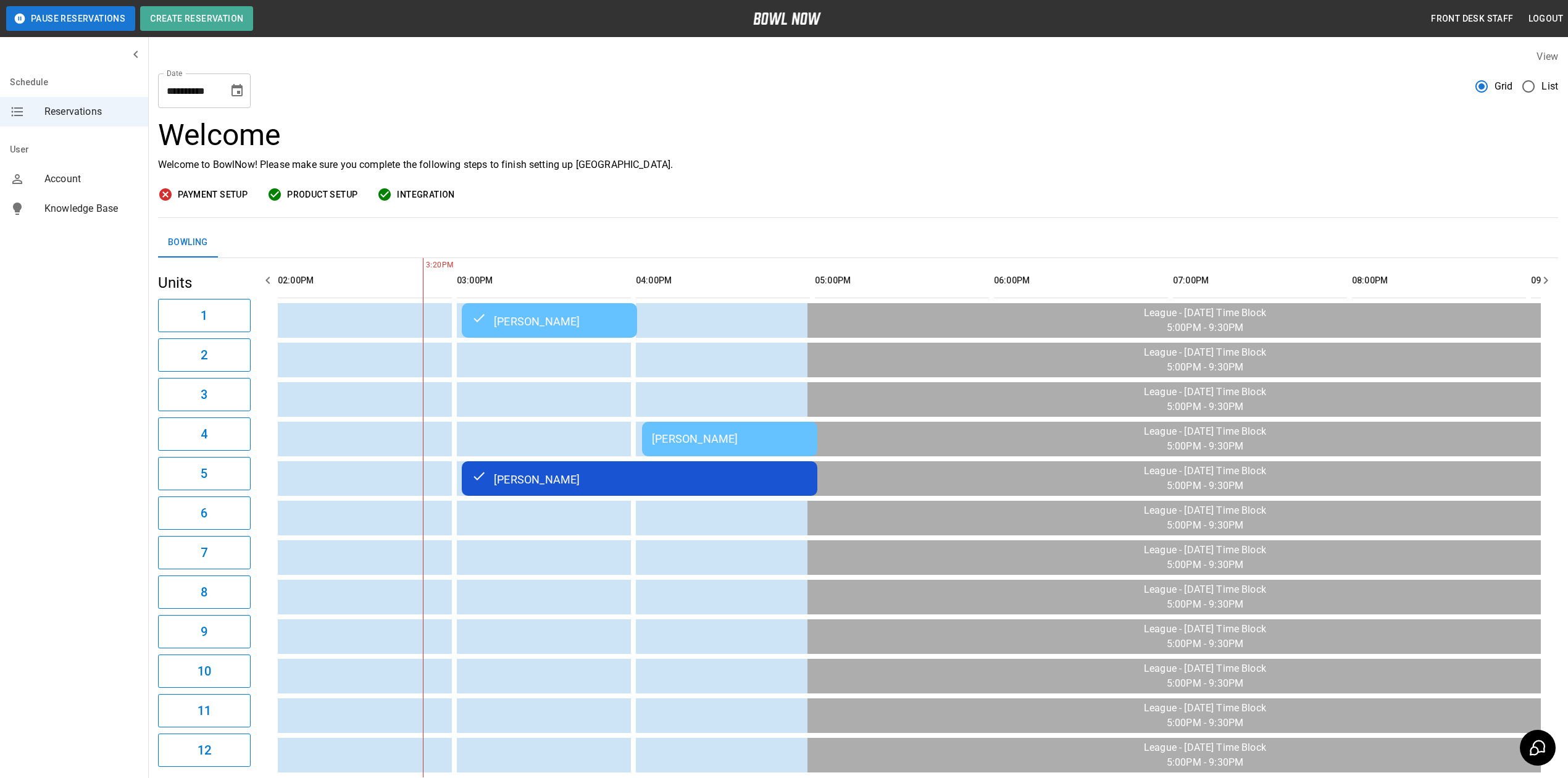
click at [710, 483] on div "[PERSON_NAME]" at bounding box center [639, 478] width 336 height 15
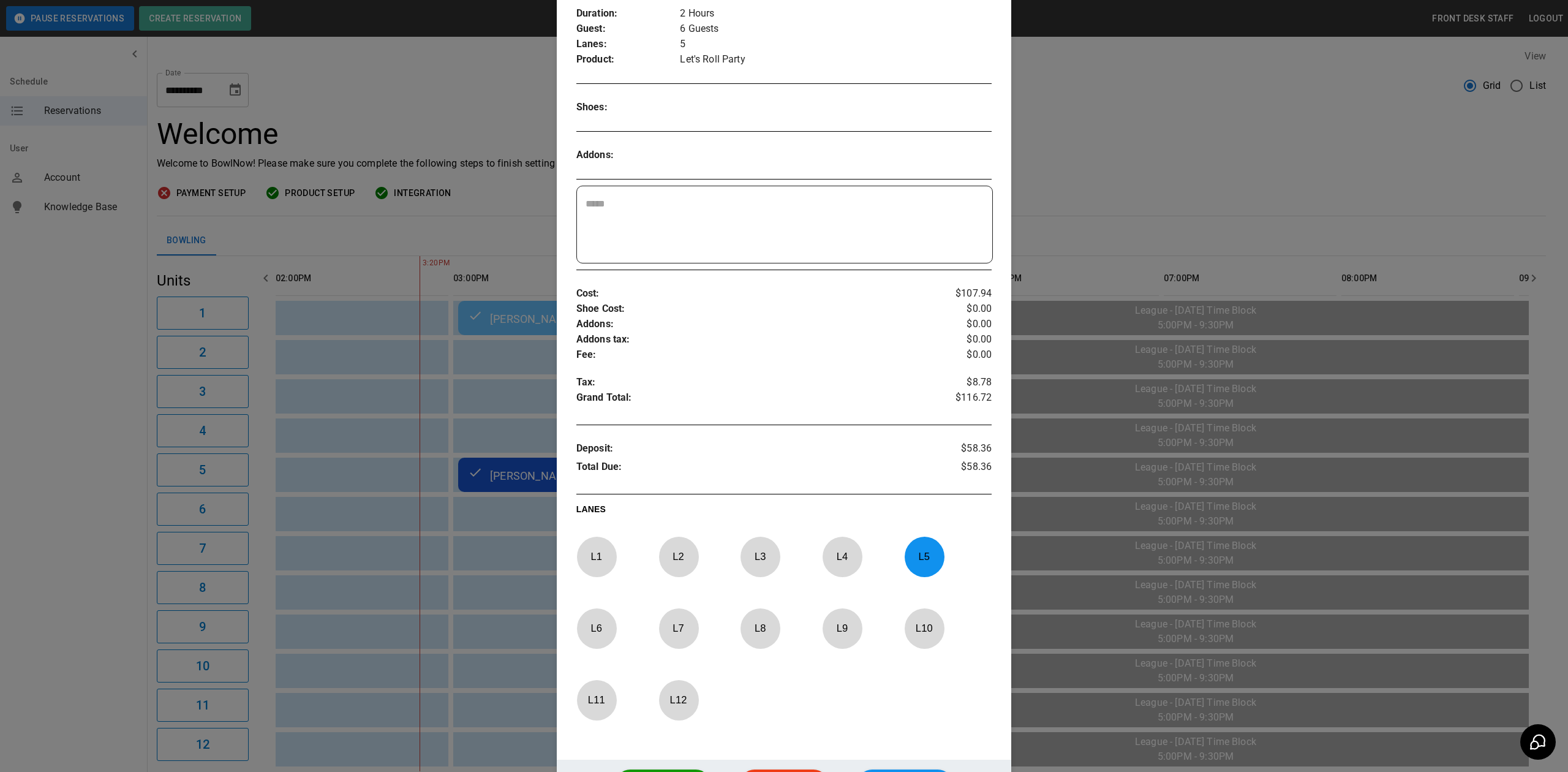
scroll to position [0, 0]
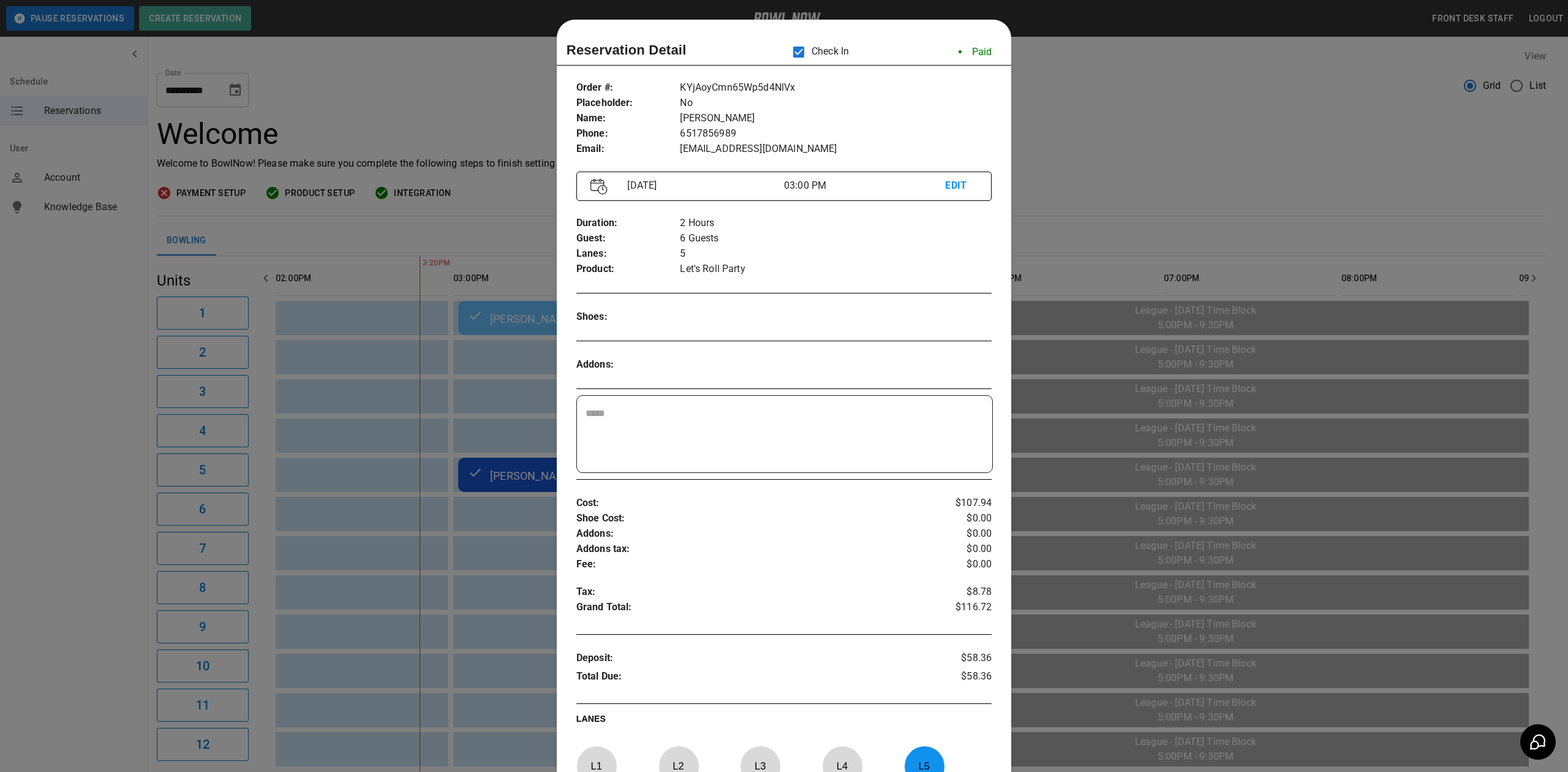
drag, startPoint x: 1210, startPoint y: 126, endPoint x: 1186, endPoint y: 119, distance: 25.0
click at [1210, 126] on div at bounding box center [784, 386] width 1568 height 772
